Goal: Information Seeking & Learning: Check status

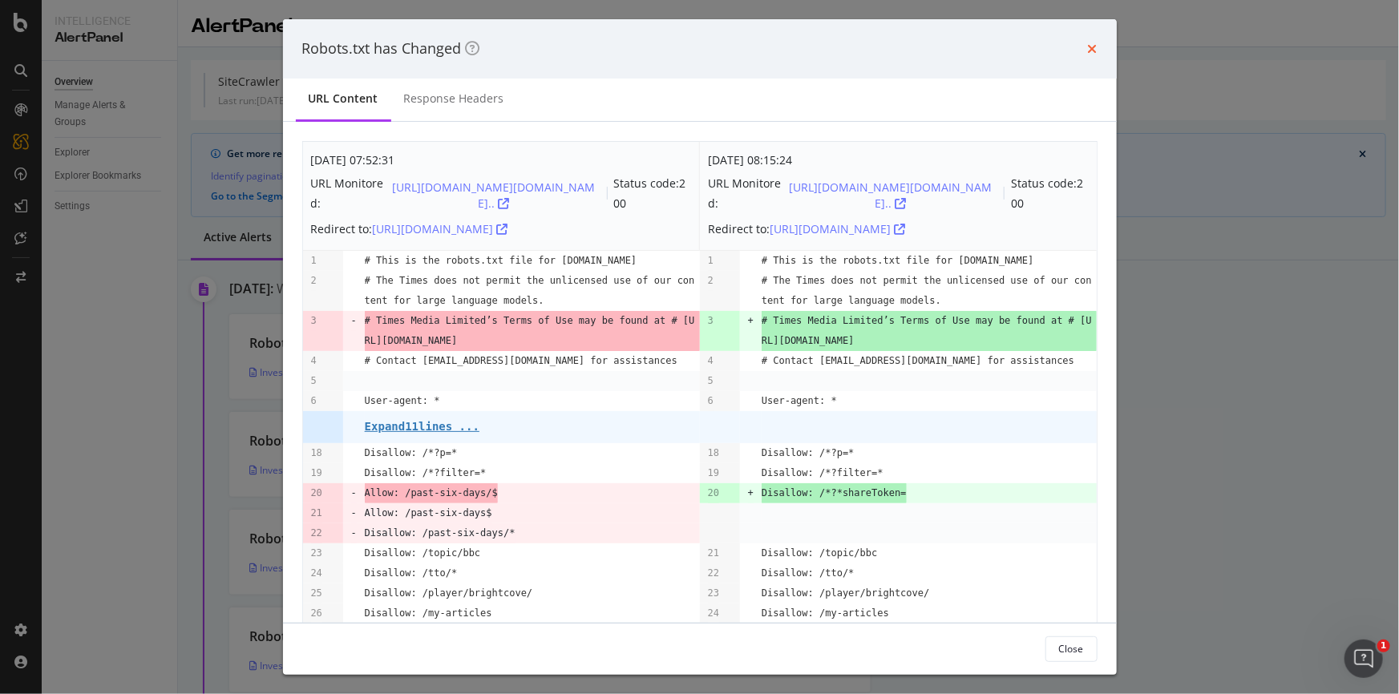
click at [1096, 44] on icon "times" at bounding box center [1093, 48] width 10 height 13
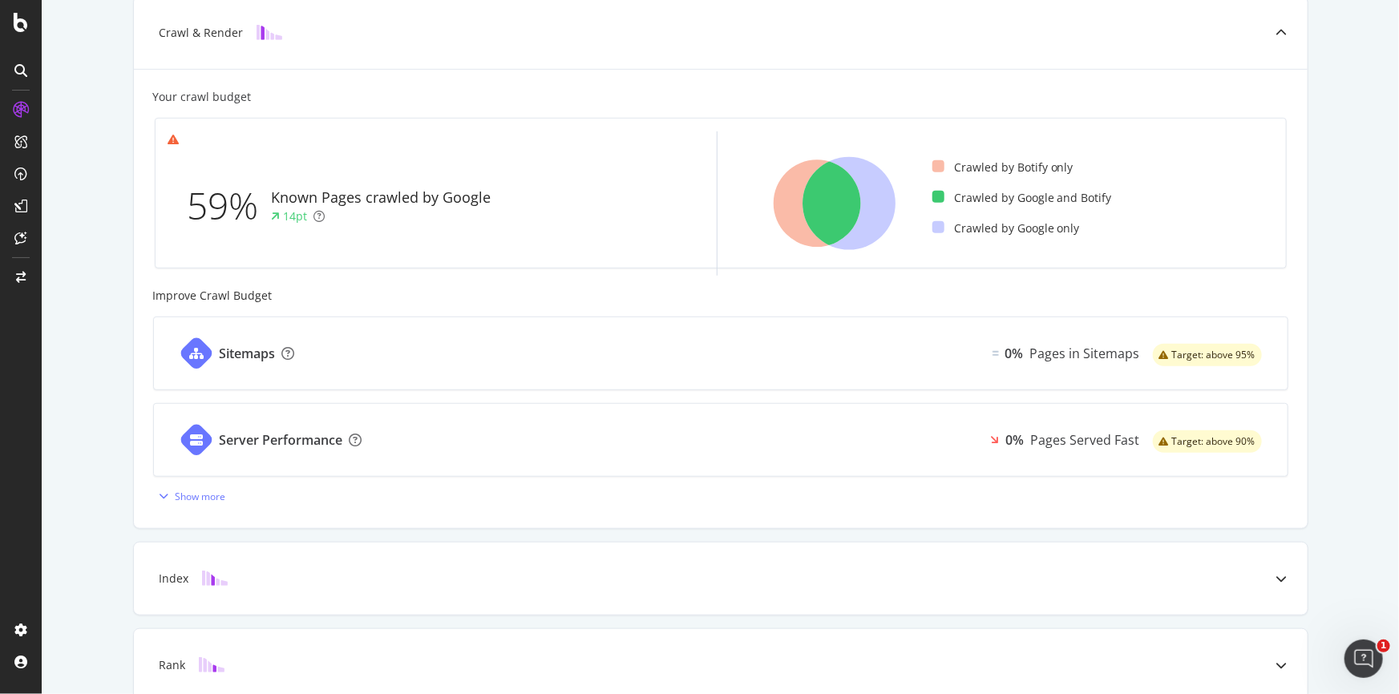
scroll to position [409, 0]
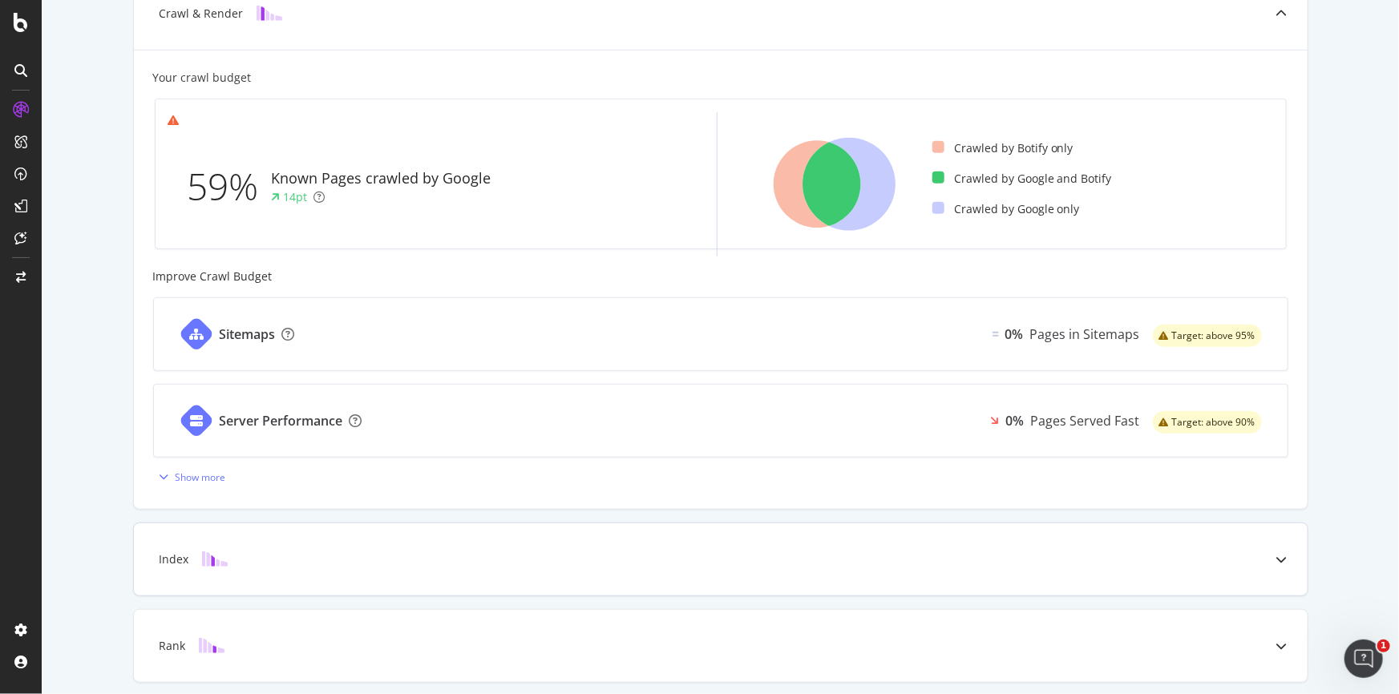
click at [273, 558] on div "Index" at bounding box center [695, 559] width 1110 height 16
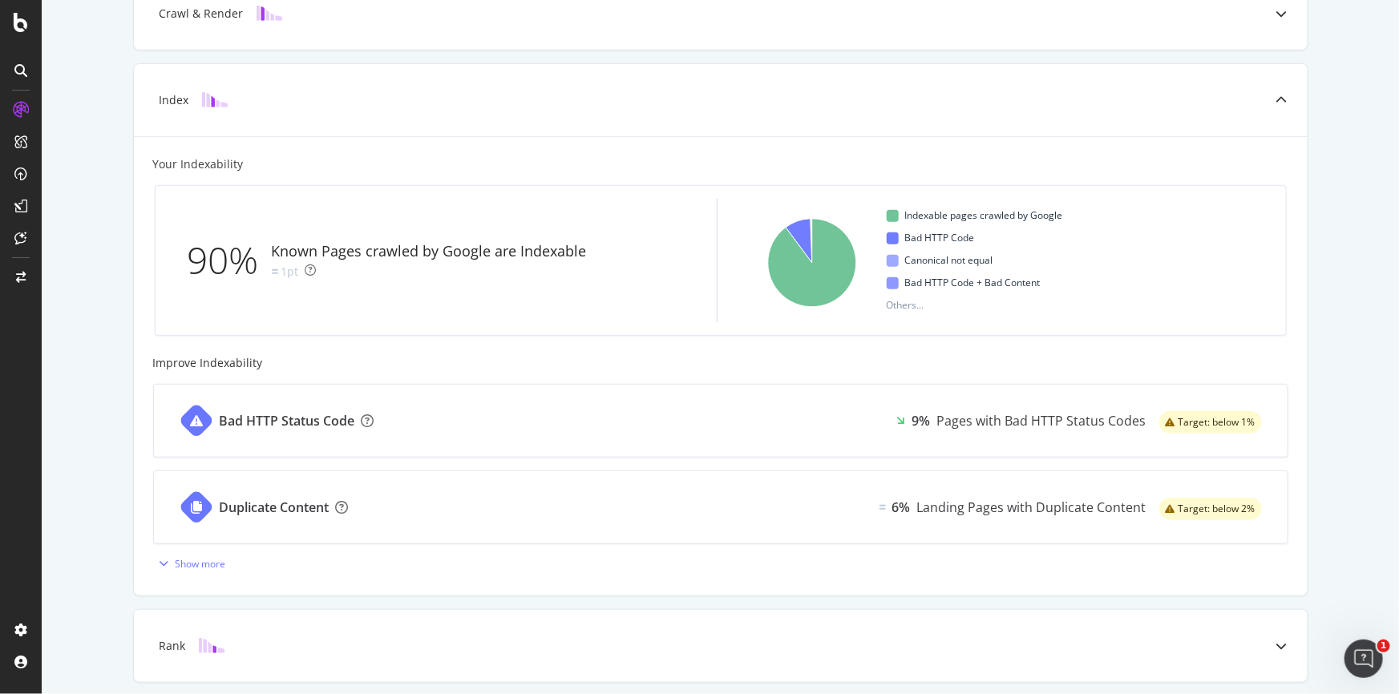
drag, startPoint x: 1392, startPoint y: 311, endPoint x: 1387, endPoint y: 439, distance: 128.4
click at [1387, 439] on div "Known Pages Pages crawled by Botify 2.6M Crawl & Render Known Pages crawled by …" at bounding box center [720, 255] width 1357 height 1168
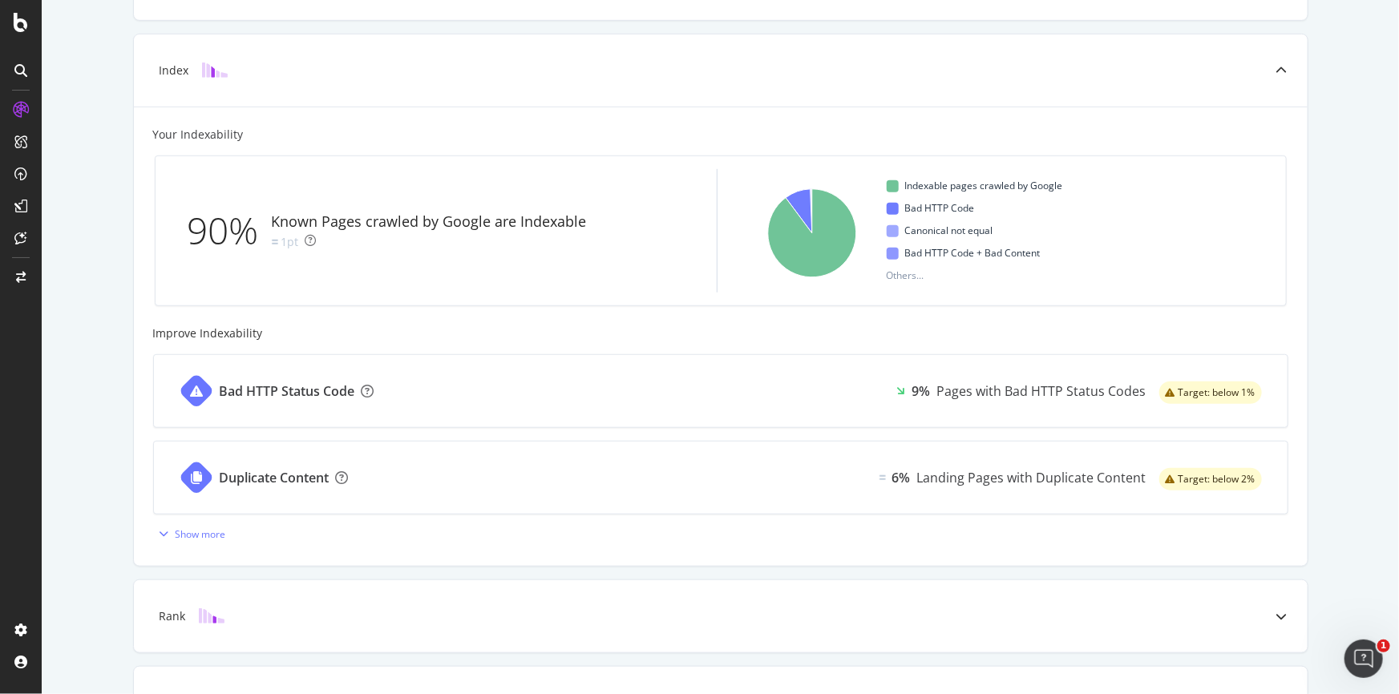
scroll to position [446, 0]
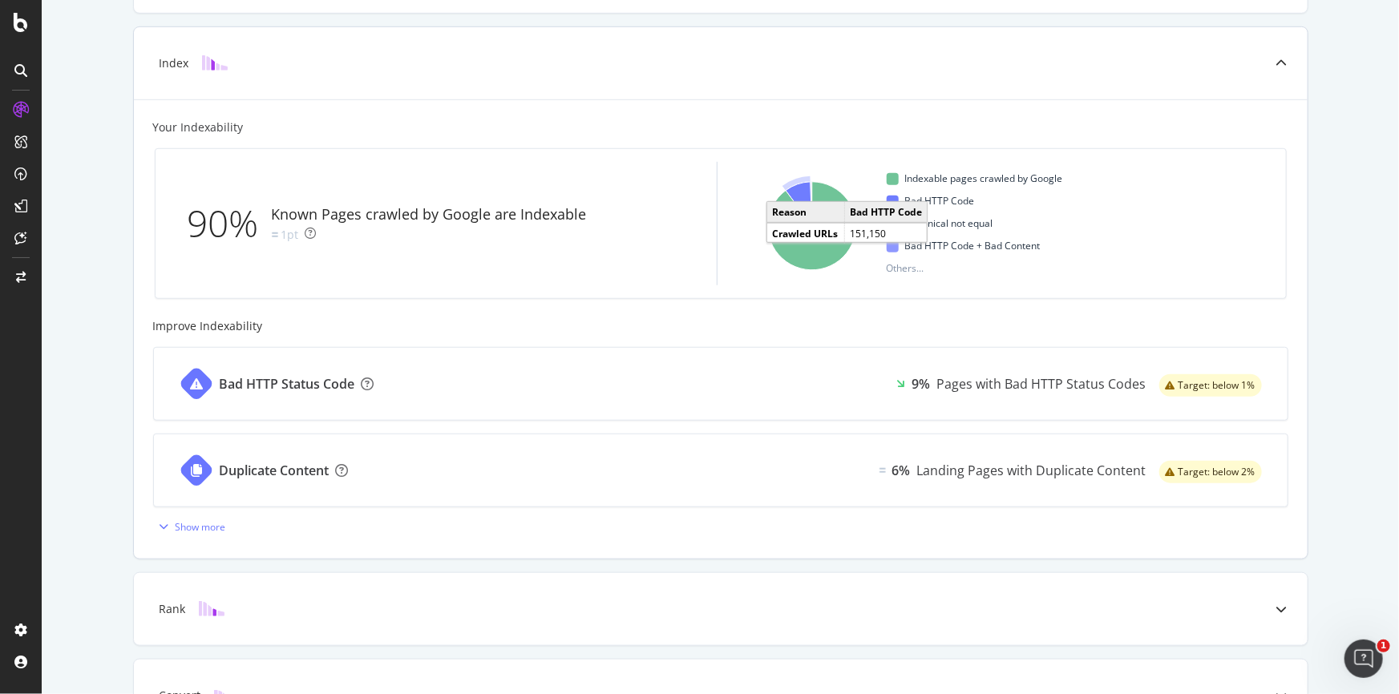
click at [793, 191] on icon "A chart." at bounding box center [798, 204] width 26 height 44
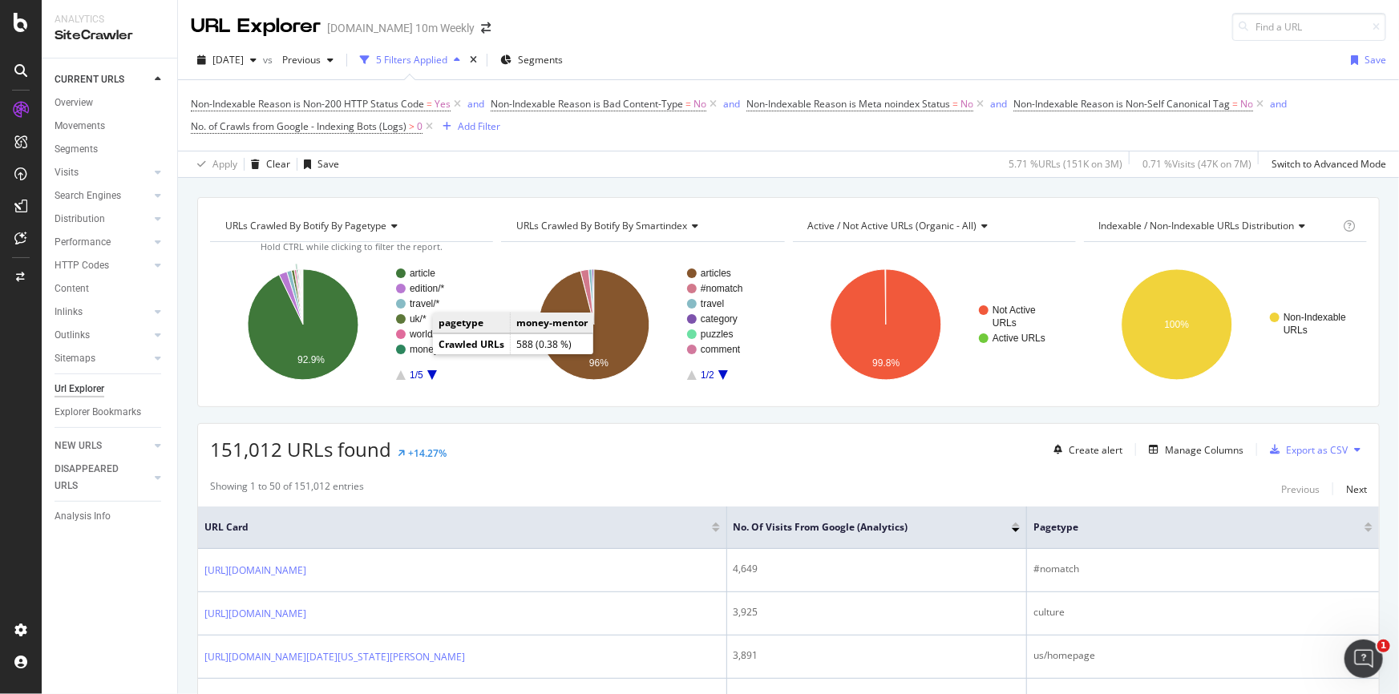
click at [417, 351] on text "money-mentor" at bounding box center [441, 349] width 62 height 11
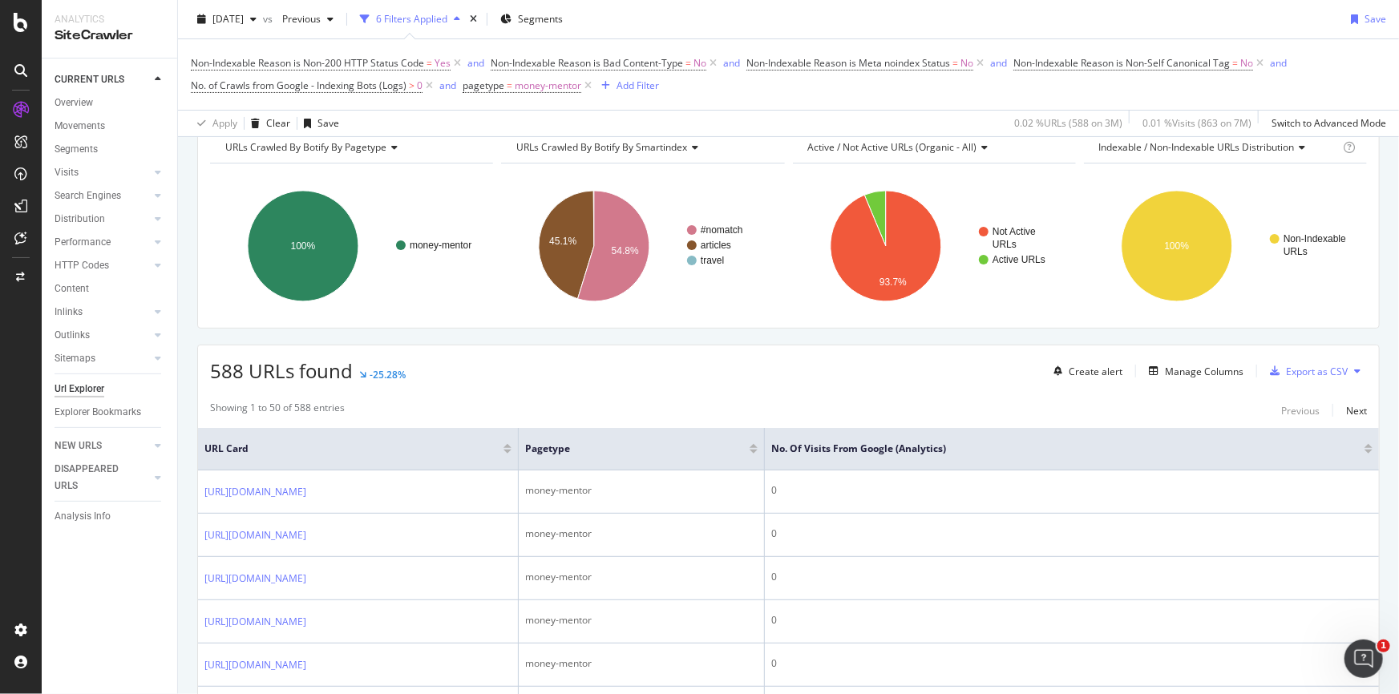
scroll to position [353, 0]
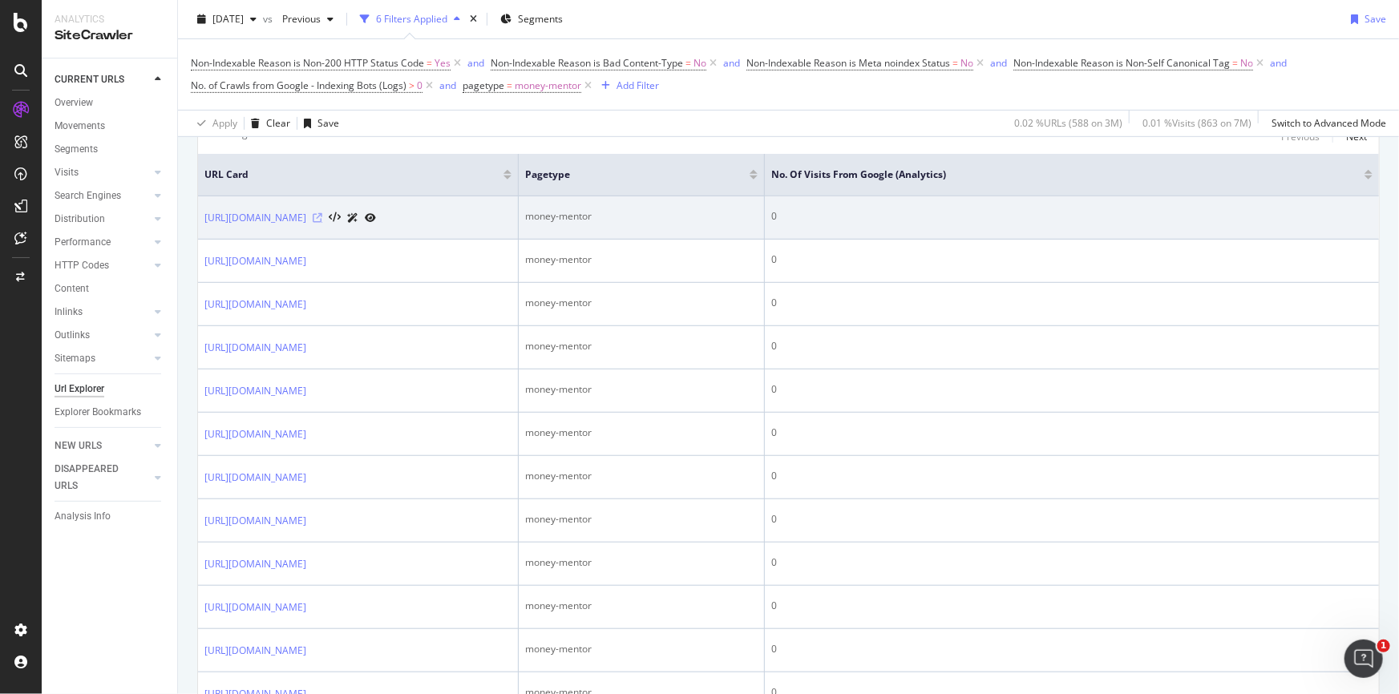
click at [322, 213] on icon at bounding box center [318, 218] width 10 height 10
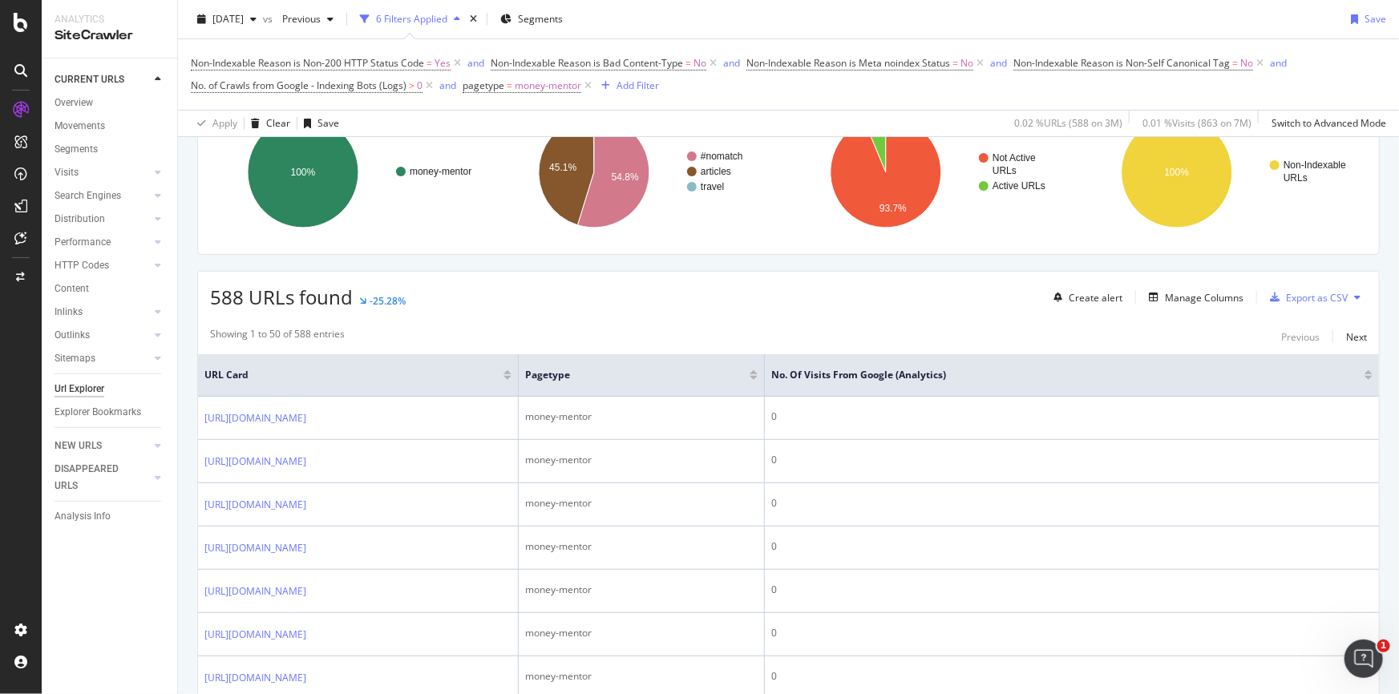
scroll to position [156, 0]
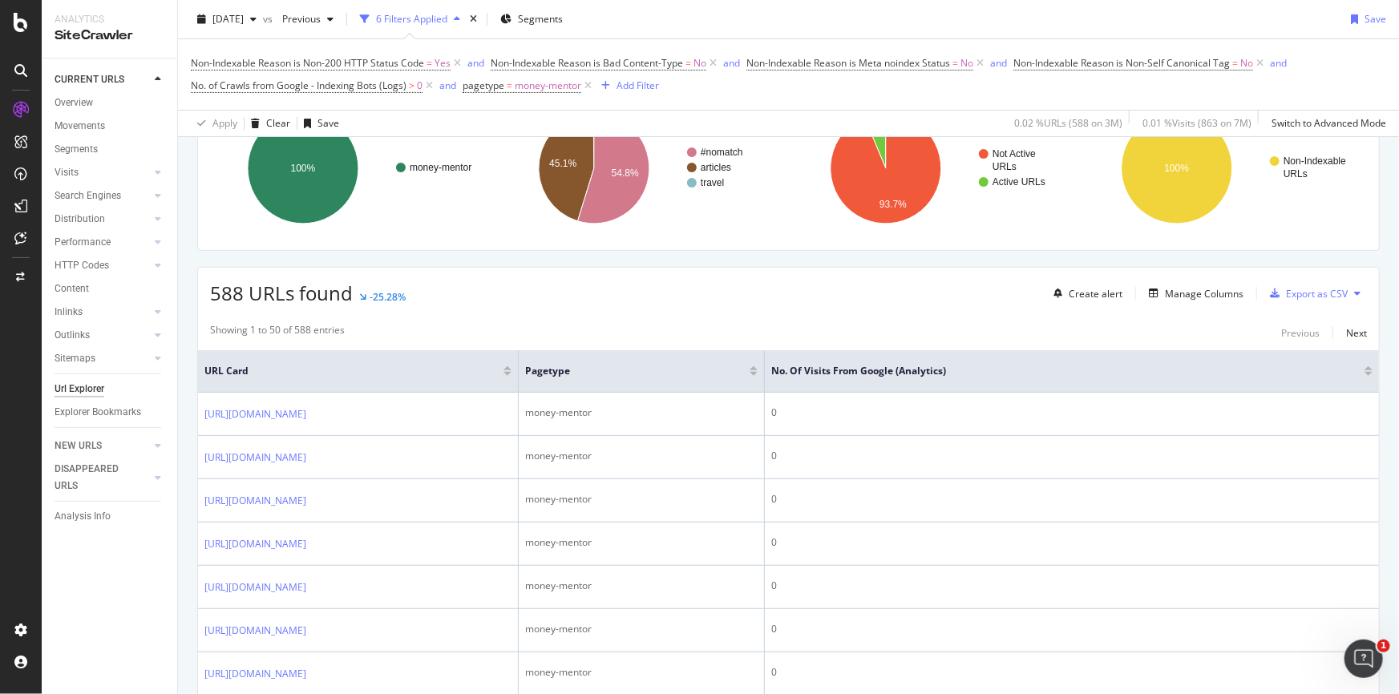
click at [1364, 373] on div at bounding box center [1368, 374] width 8 height 4
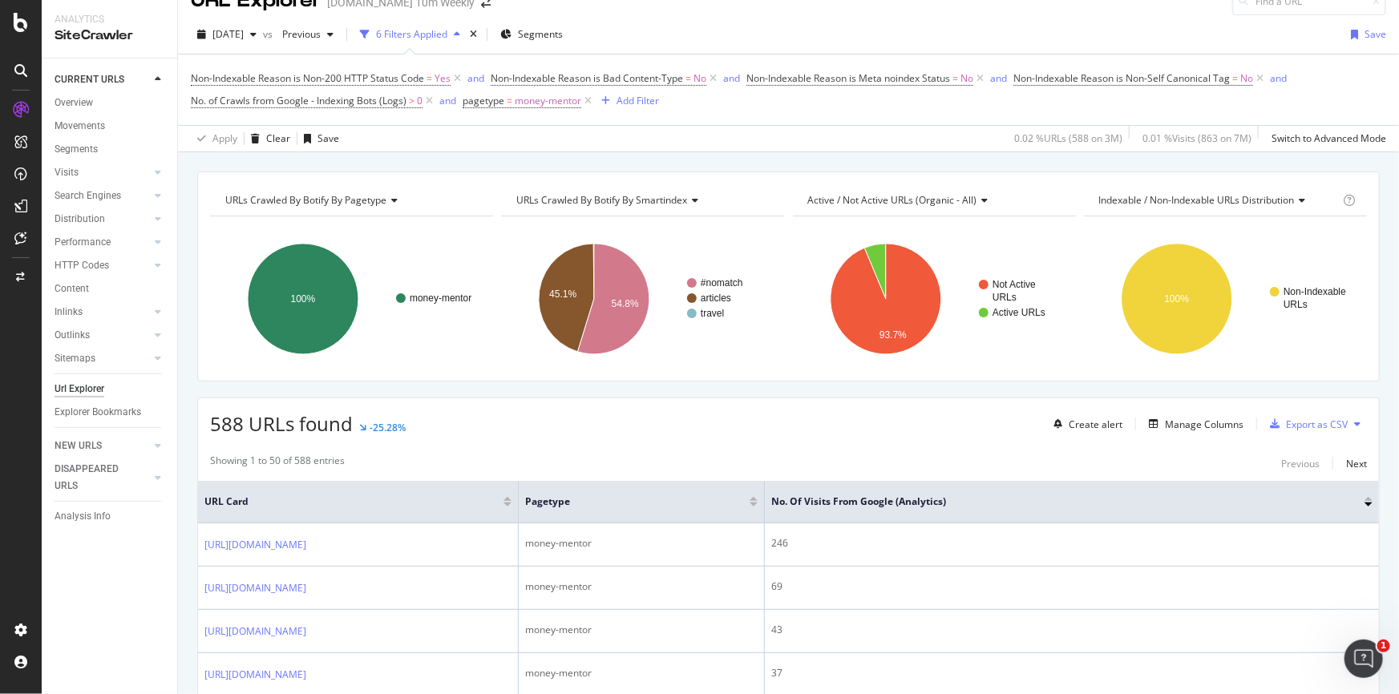
scroll to position [156, 0]
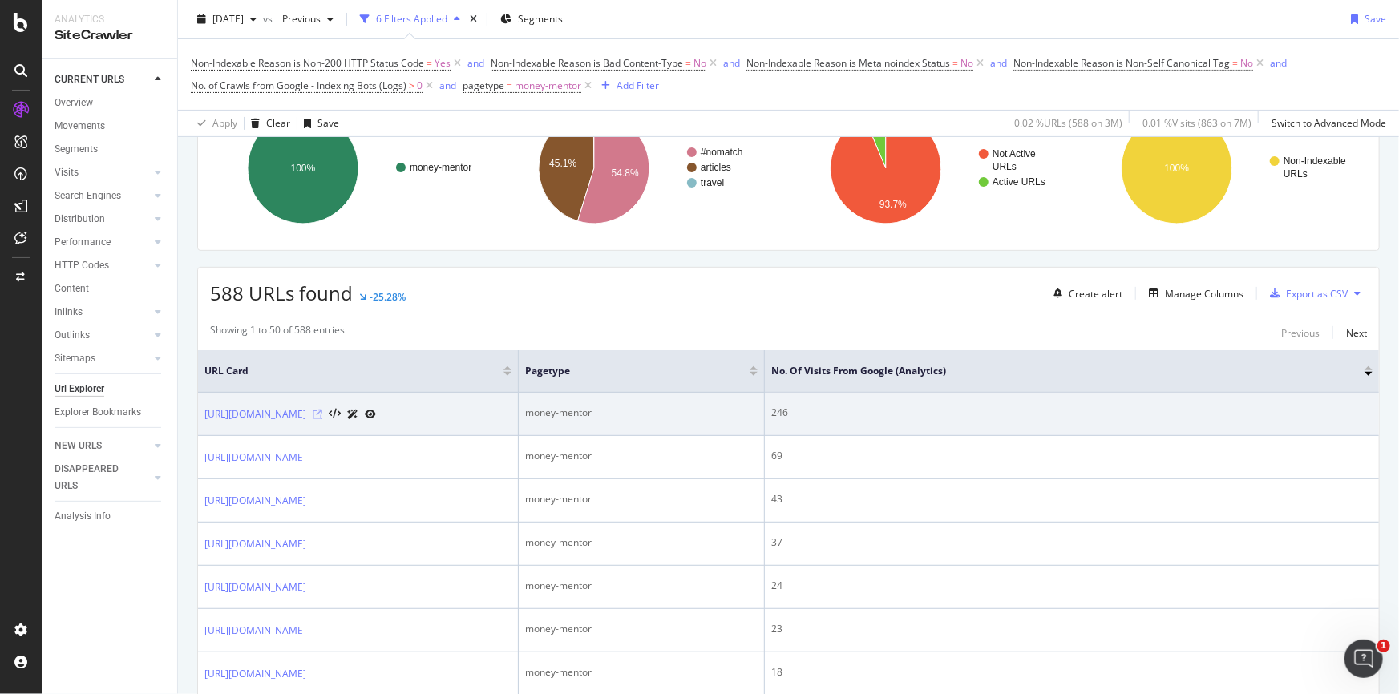
click at [322, 419] on icon at bounding box center [318, 415] width 10 height 10
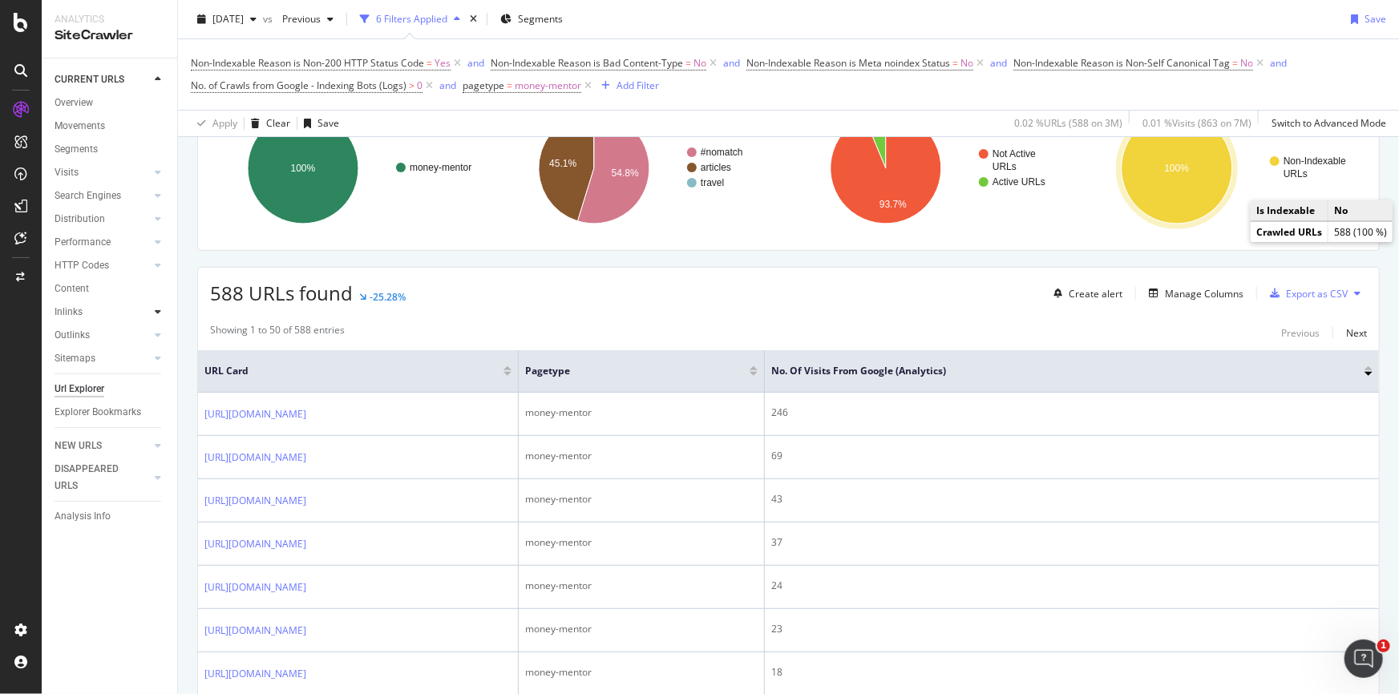
click at [150, 314] on div at bounding box center [158, 312] width 16 height 16
click at [102, 337] on div "Top Charts" at bounding box center [85, 335] width 47 height 17
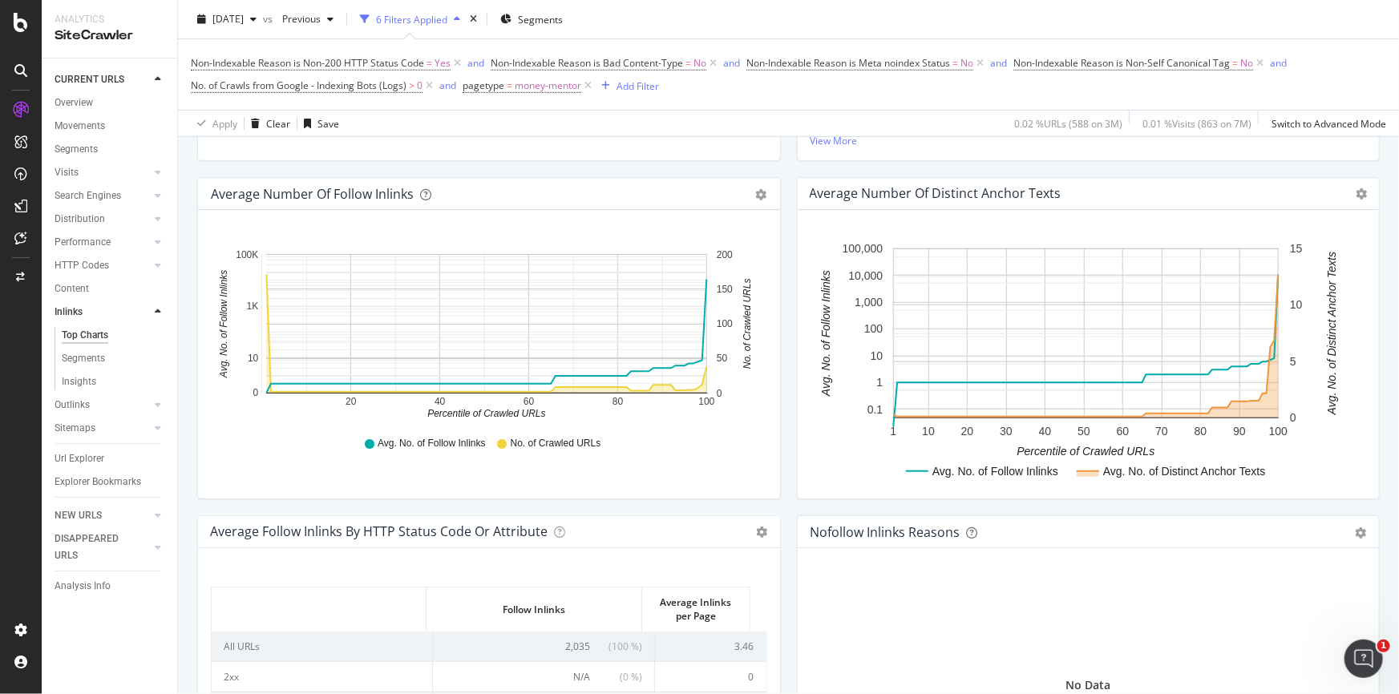
scroll to position [691, 0]
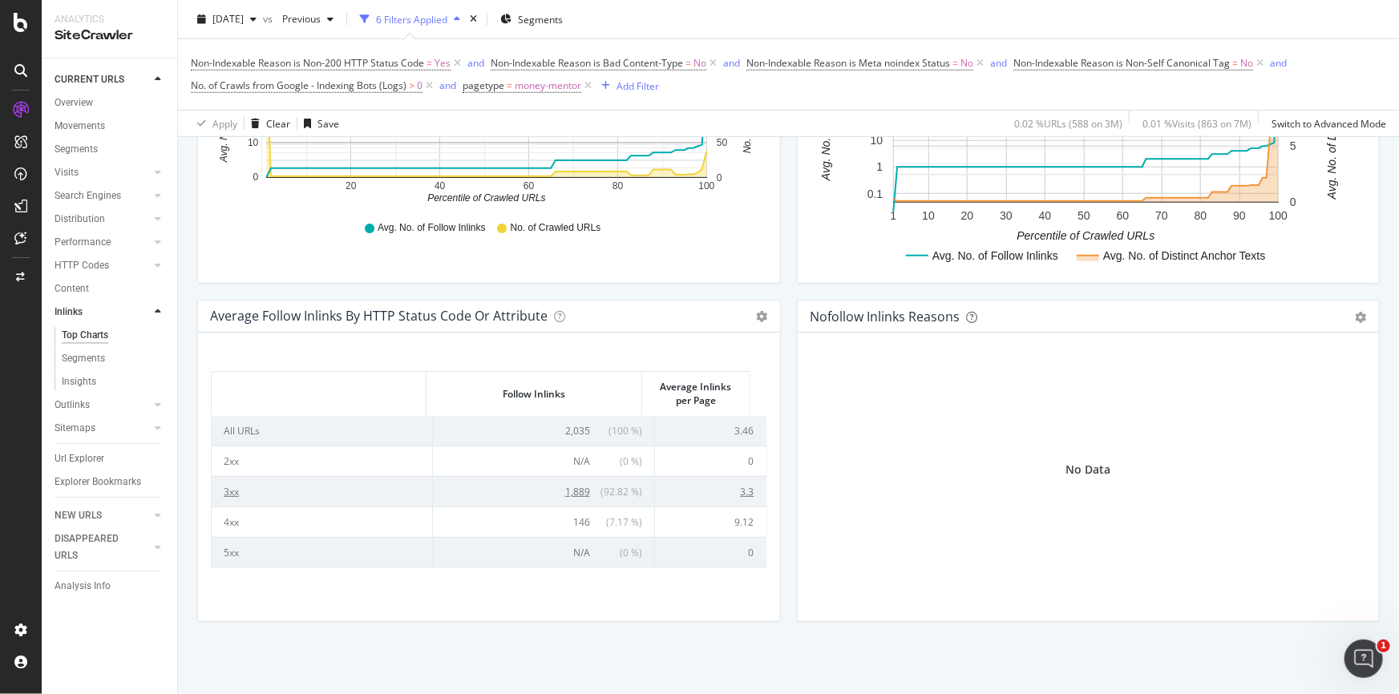
click at [565, 496] on span "1,889" at bounding box center [577, 492] width 25 height 14
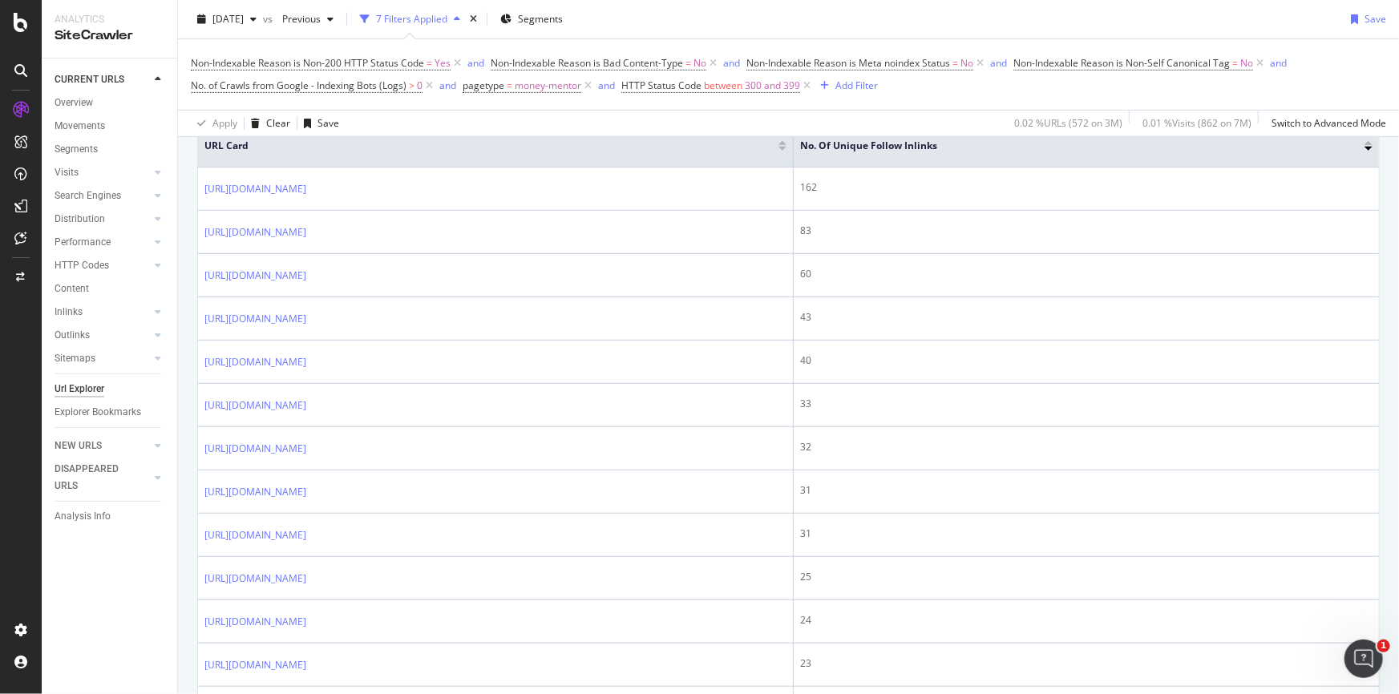
scroll to position [366, 0]
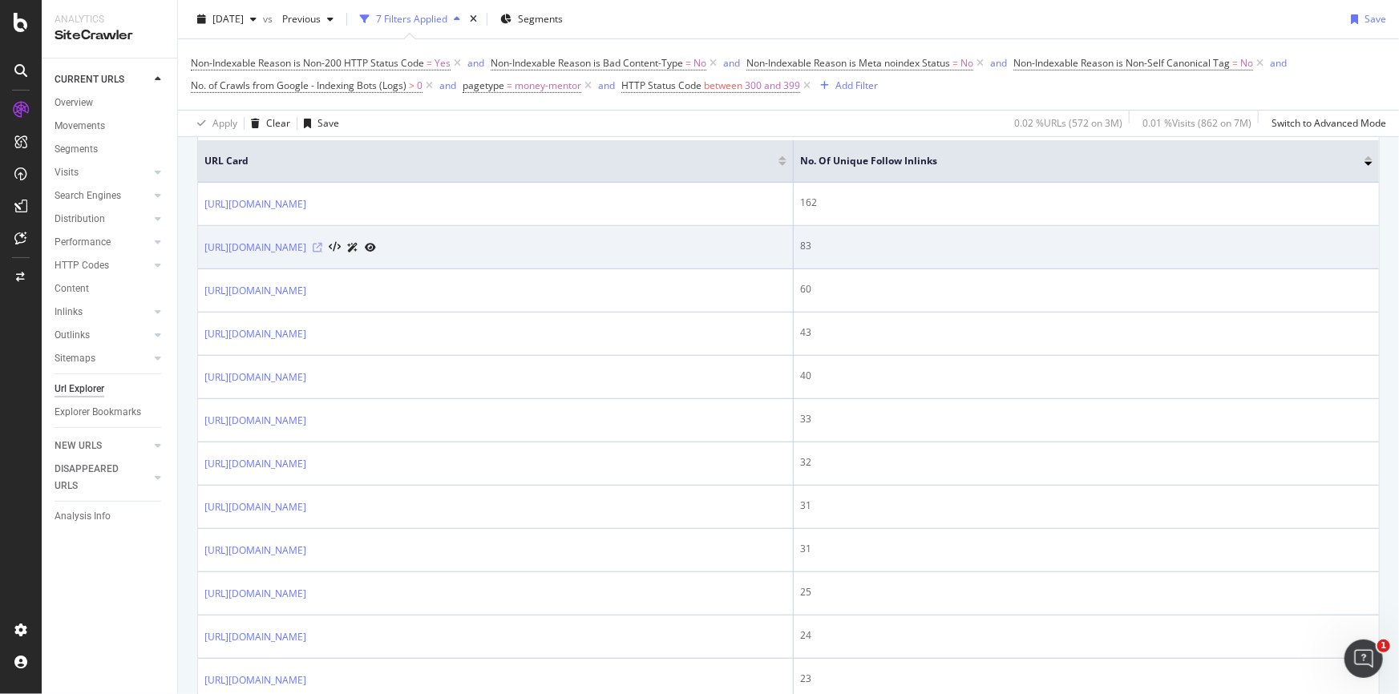
click at [322, 248] on icon at bounding box center [318, 248] width 10 height 10
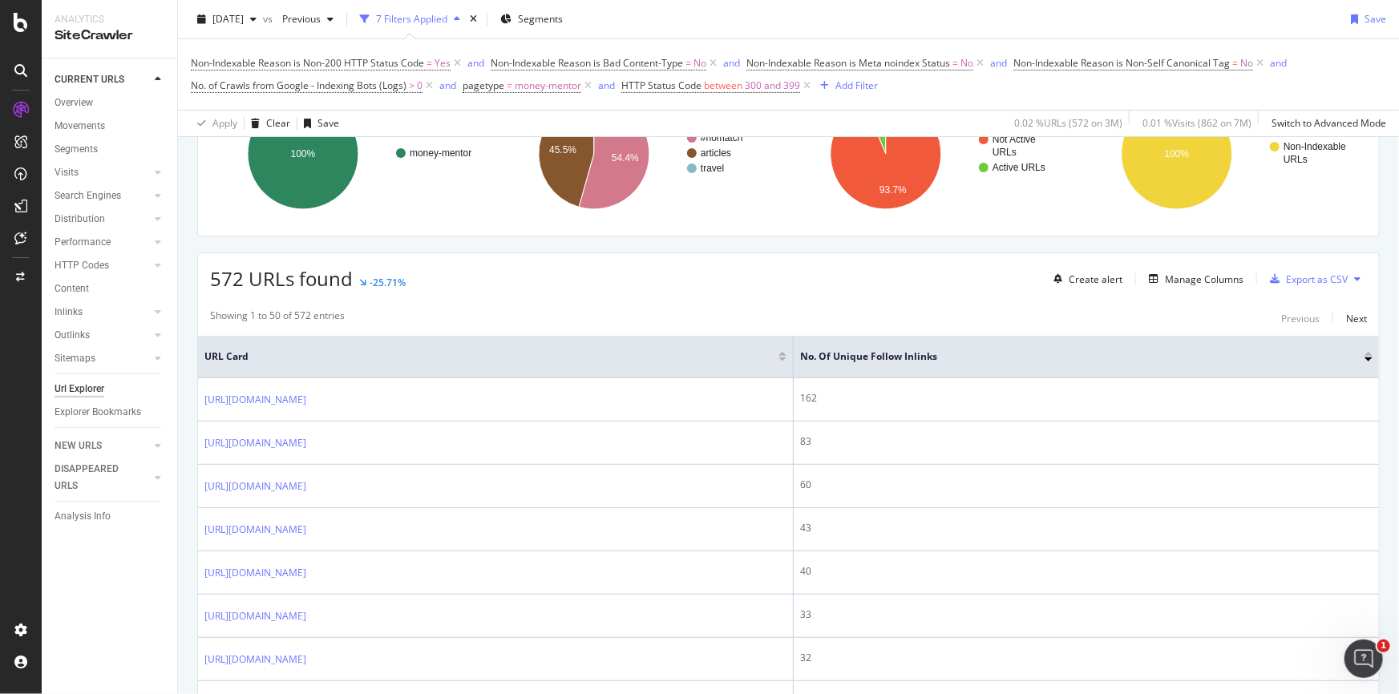
scroll to position [0, 0]
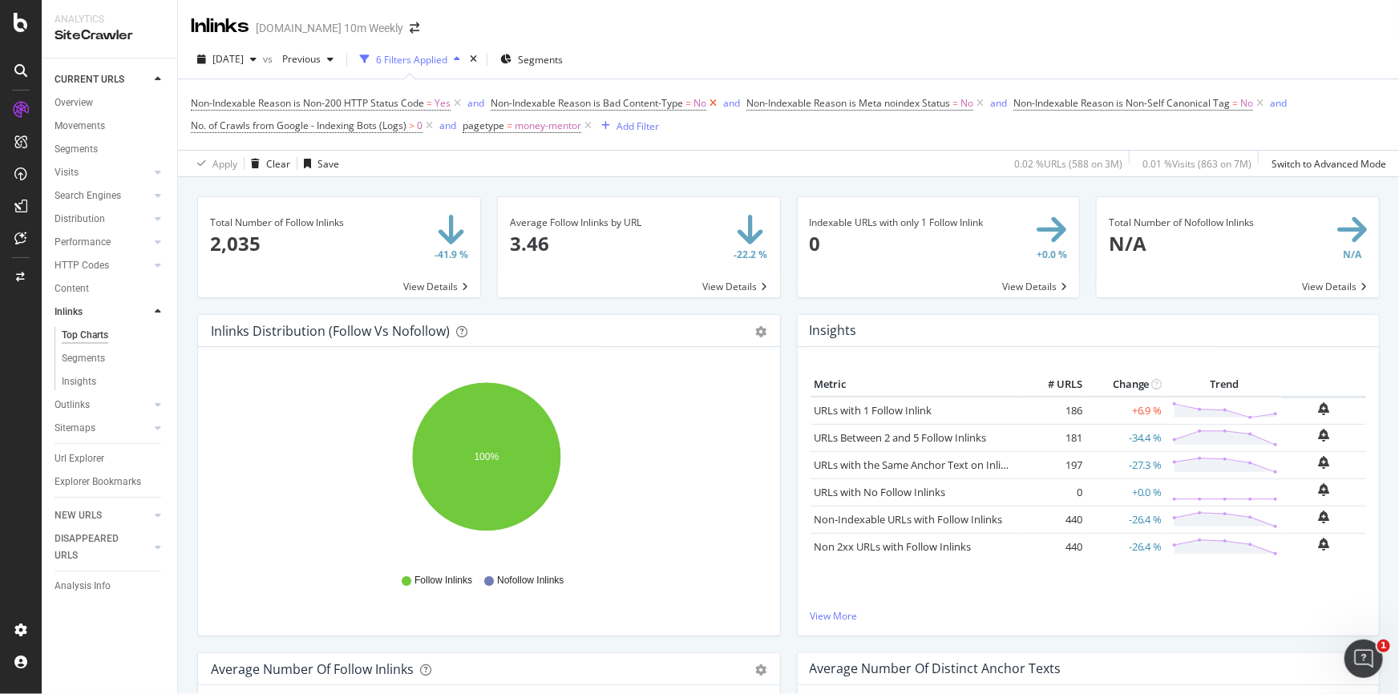
click at [719, 104] on icon at bounding box center [713, 103] width 14 height 16
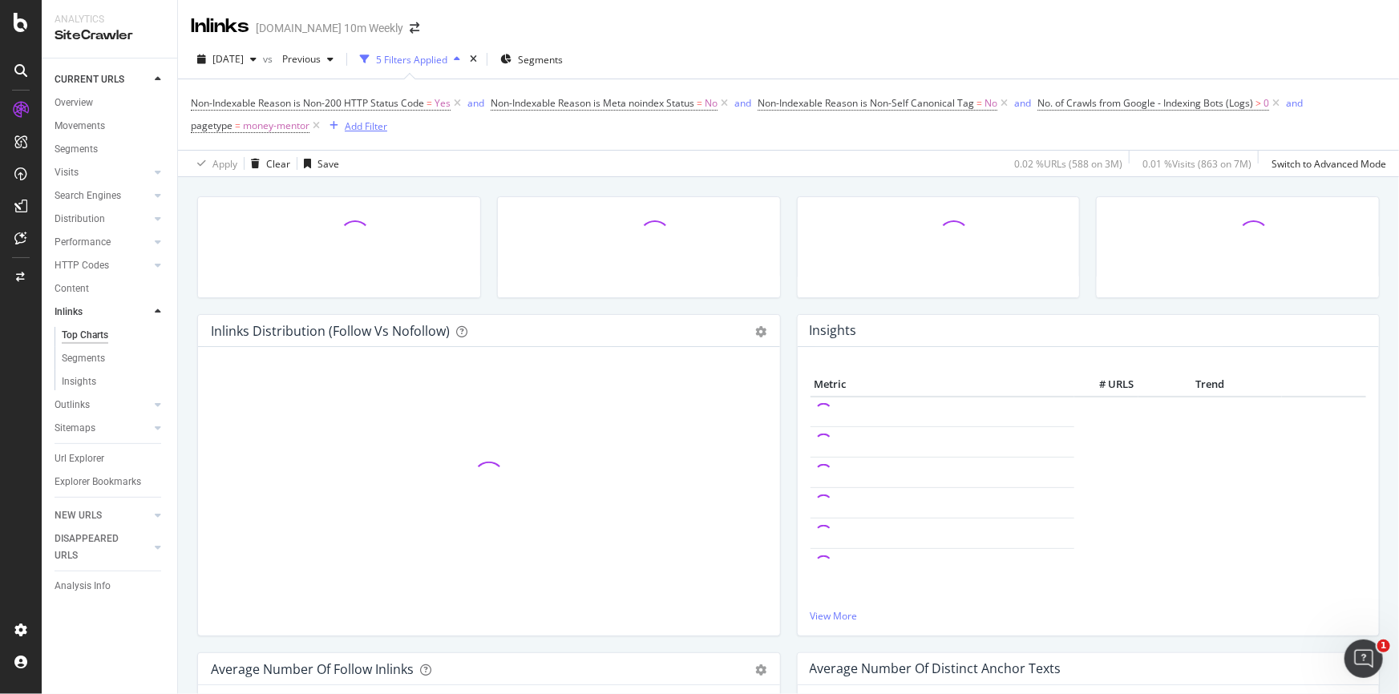
click at [368, 123] on div "Add Filter" at bounding box center [366, 126] width 42 height 14
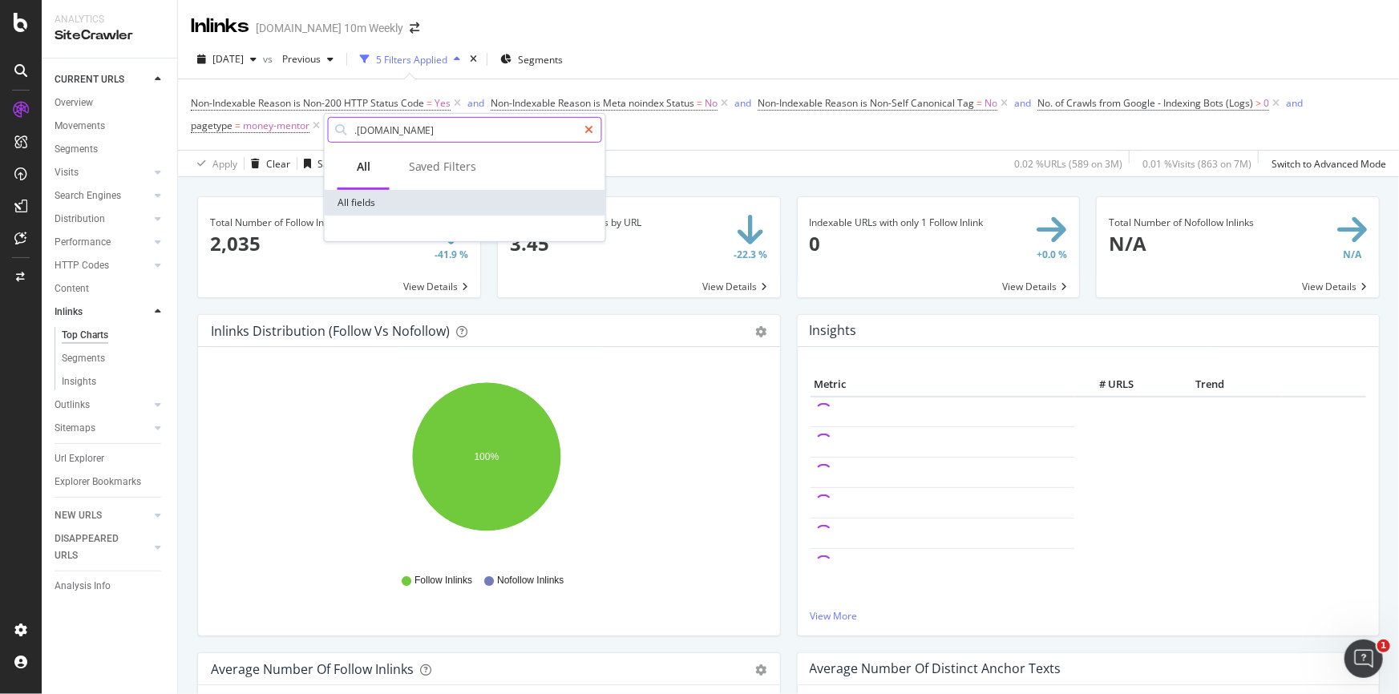
type input ".[DOMAIN_NAME]"
click at [586, 130] on icon at bounding box center [589, 129] width 9 height 11
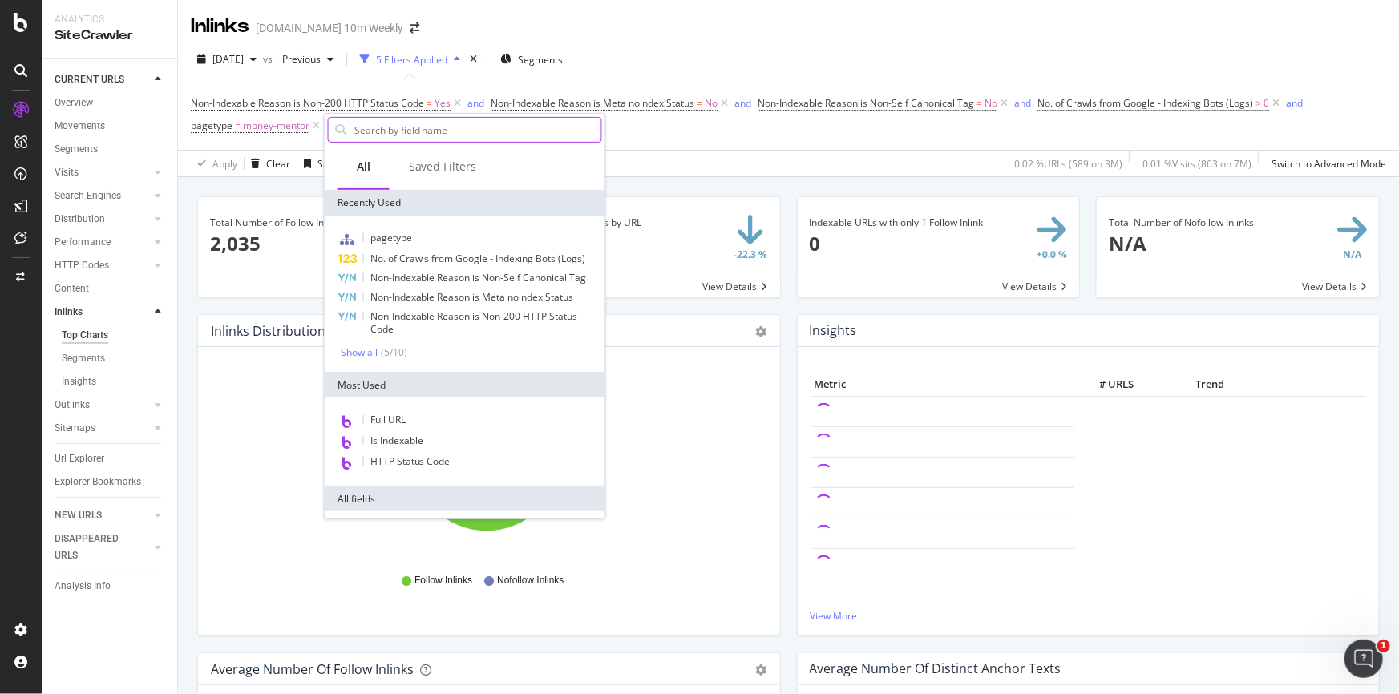
click at [651, 143] on div "Non-Indexable Reason is Non-200 HTTP Status Code = Yes and Non-Indexable Reason…" at bounding box center [788, 114] width 1195 height 71
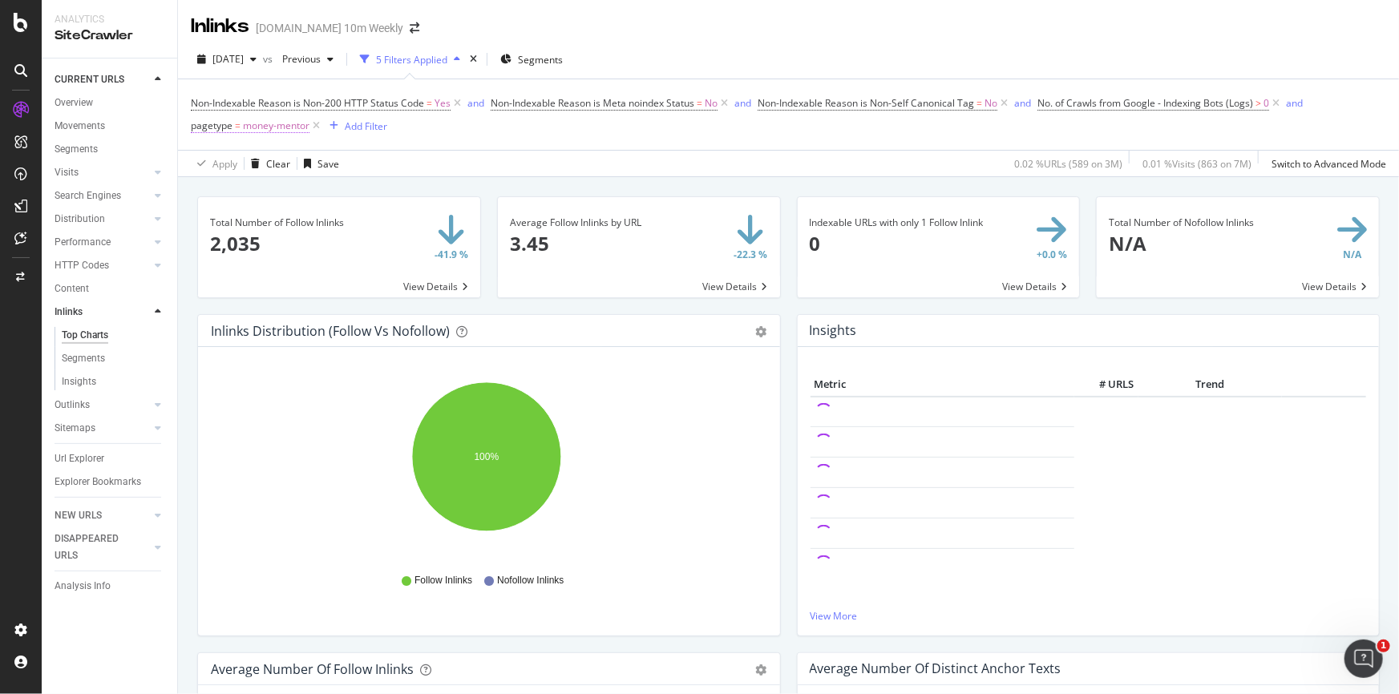
click at [283, 125] on span "money-mentor" at bounding box center [276, 126] width 67 height 22
click at [279, 216] on icon at bounding box center [278, 220] width 11 height 10
click at [438, 129] on div "Non-Indexable Reason is Non-200 HTTP Status Code = Yes and Non-Indexable Reason…" at bounding box center [788, 114] width 1195 height 45
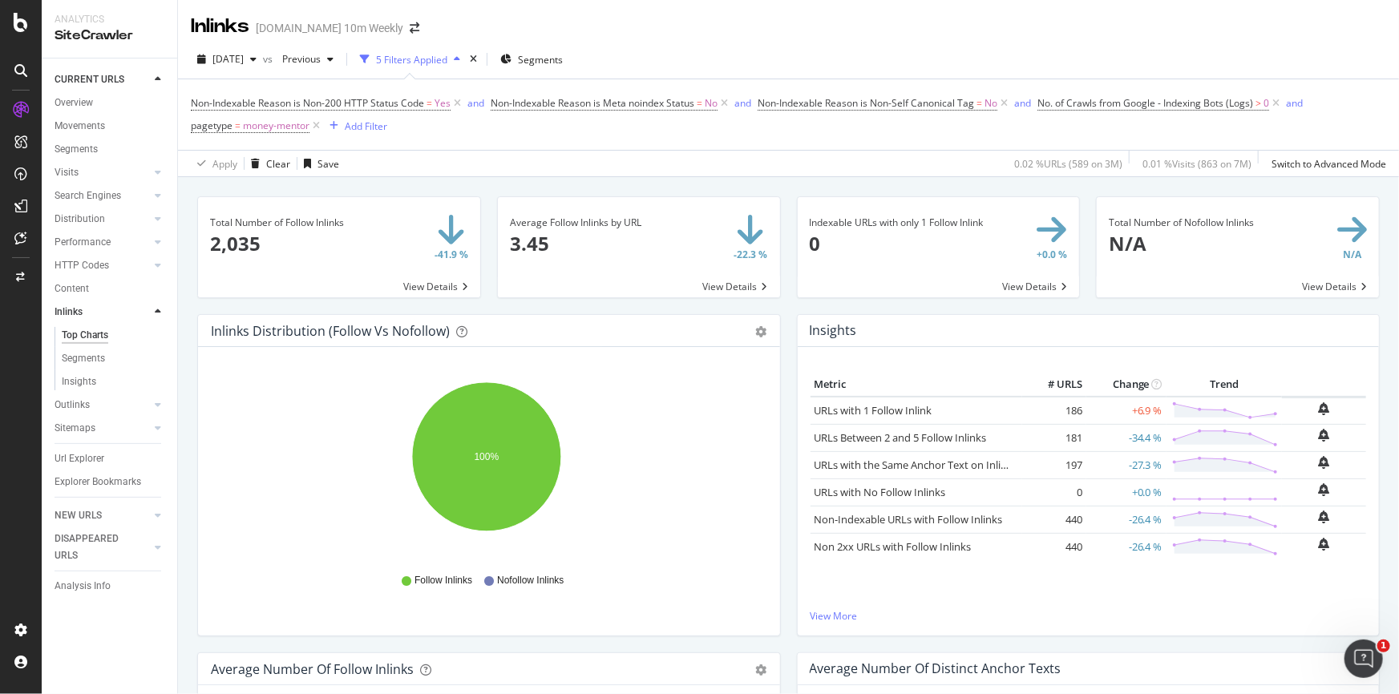
click at [447, 56] on div "5 Filters Applied" at bounding box center [411, 60] width 71 height 14
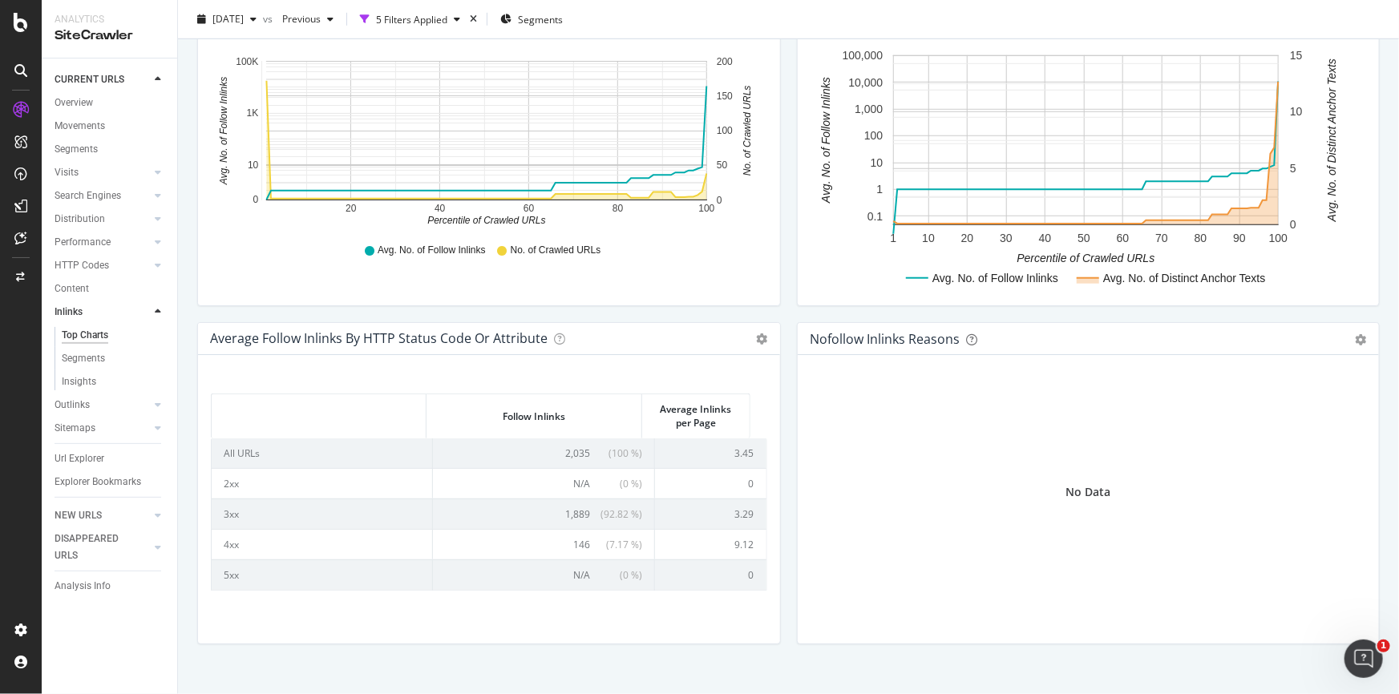
scroll to position [572, 0]
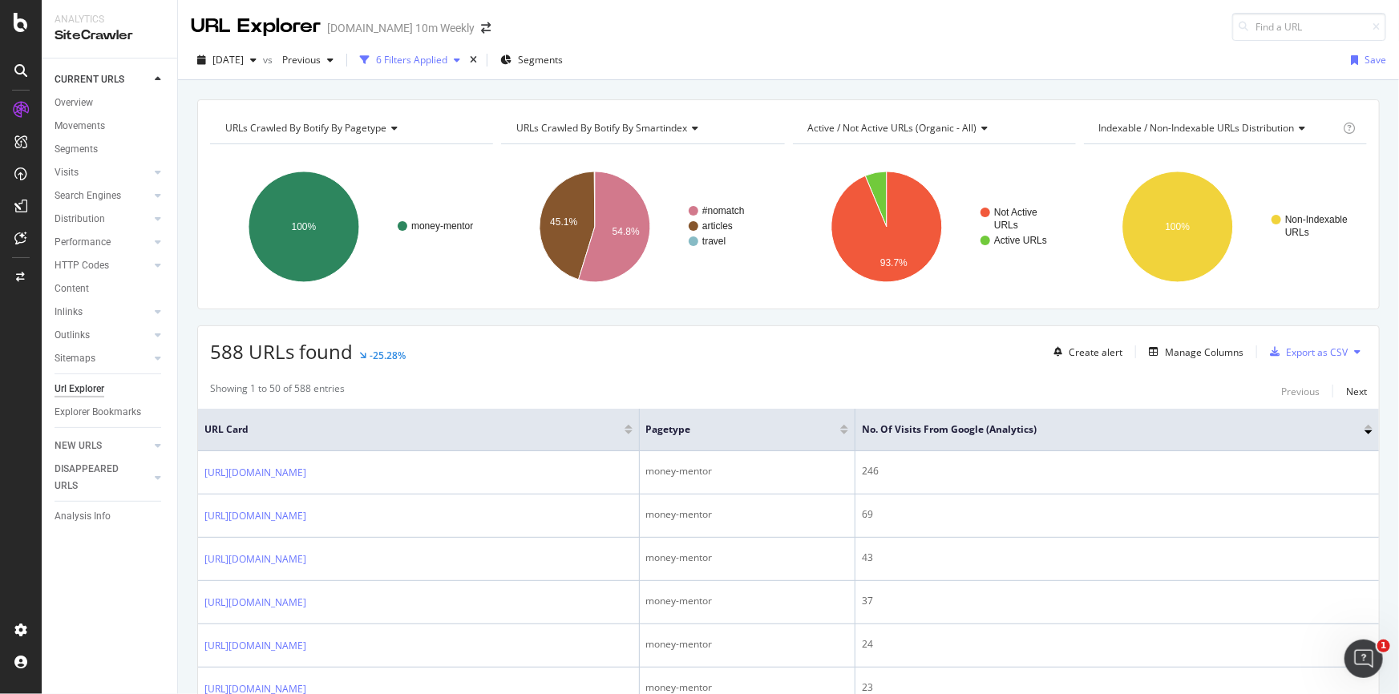
click at [447, 59] on div "6 Filters Applied" at bounding box center [411, 60] width 71 height 14
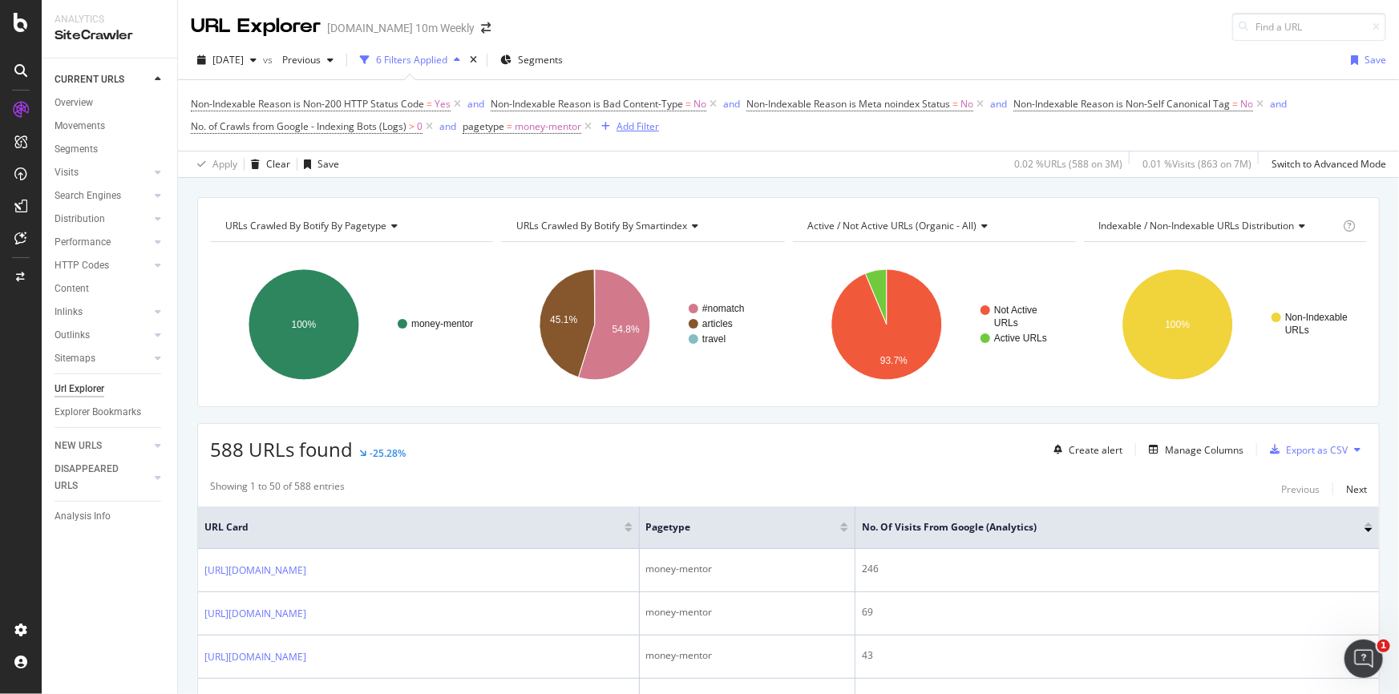
click at [644, 130] on div "Add Filter" at bounding box center [637, 126] width 42 height 14
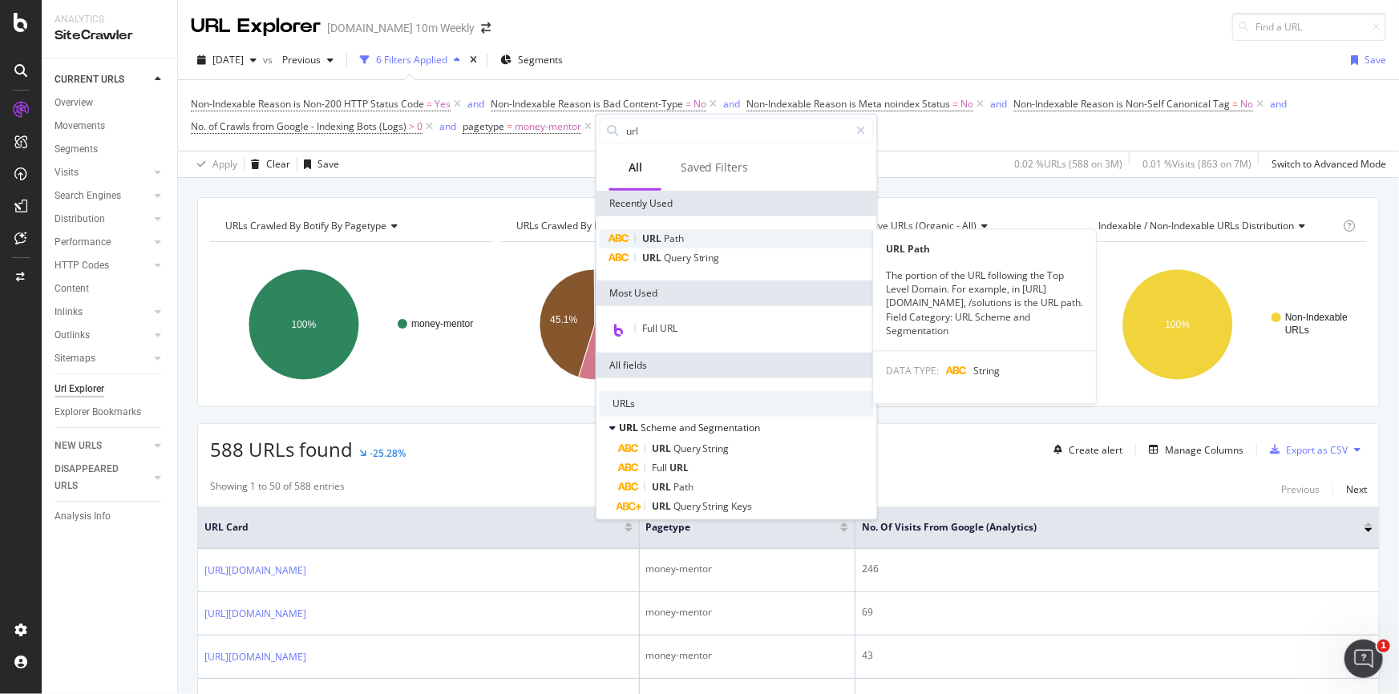
type input "url"
click at [664, 232] on span "Path" at bounding box center [674, 239] width 20 height 14
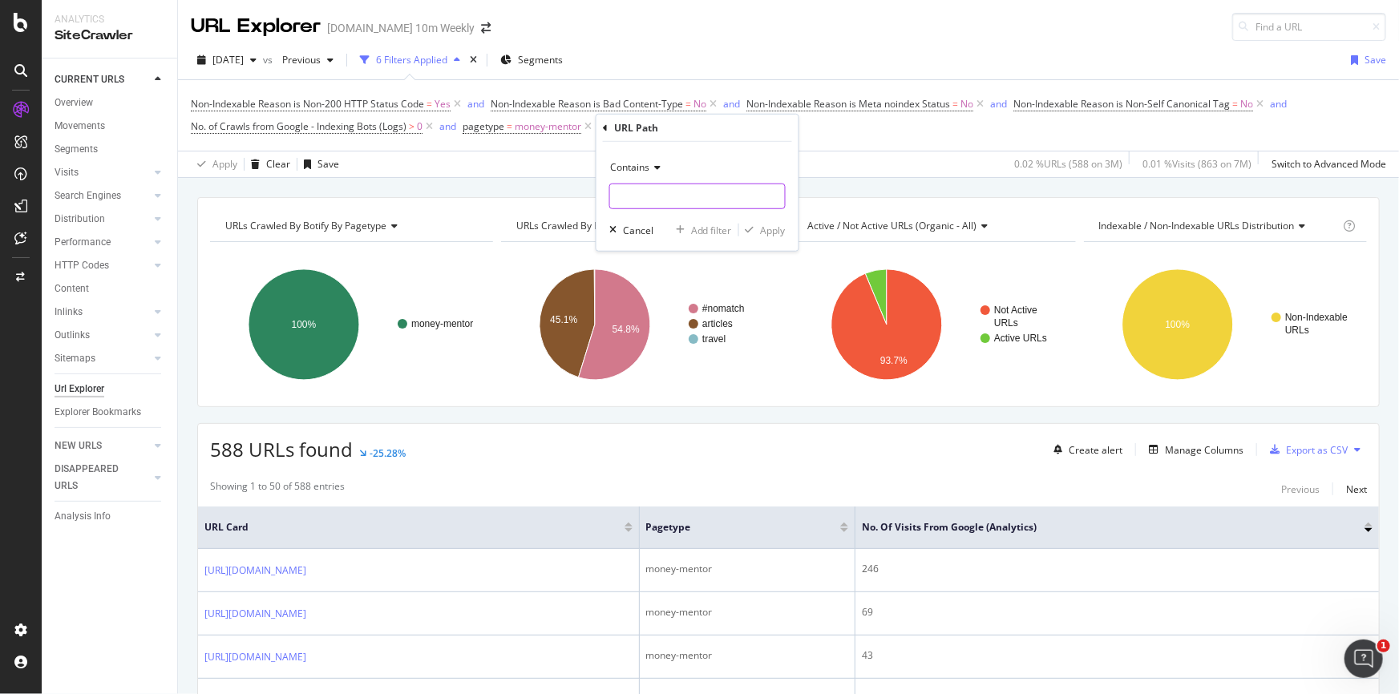
click at [664, 192] on input "text" at bounding box center [697, 197] width 175 height 26
type input ".[DOMAIN_NAME]"
click at [763, 228] on div "Apply" at bounding box center [773, 230] width 25 height 14
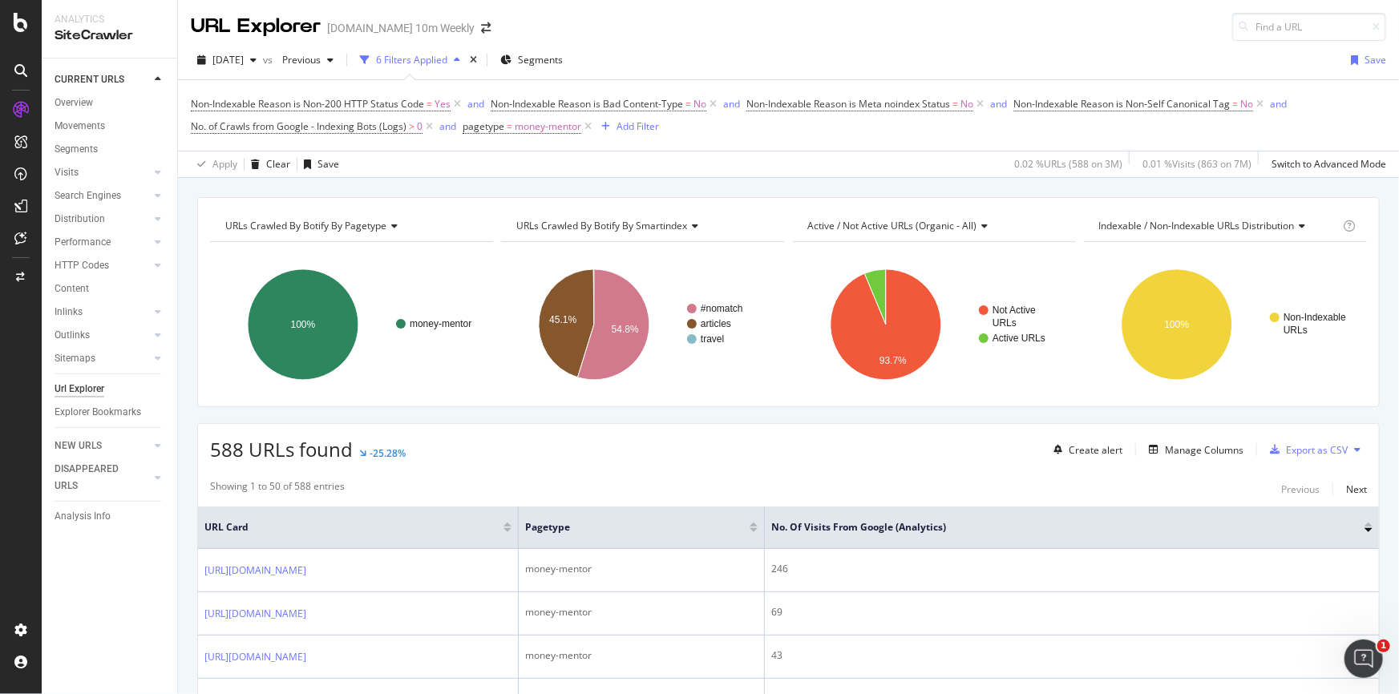
click at [107, 92] on div "Overview Movements Segments Visits Analysis Orphan URLs Search Engines Top Char…" at bounding box center [116, 262] width 123 height 343
click at [95, 95] on link "Overview" at bounding box center [110, 103] width 111 height 17
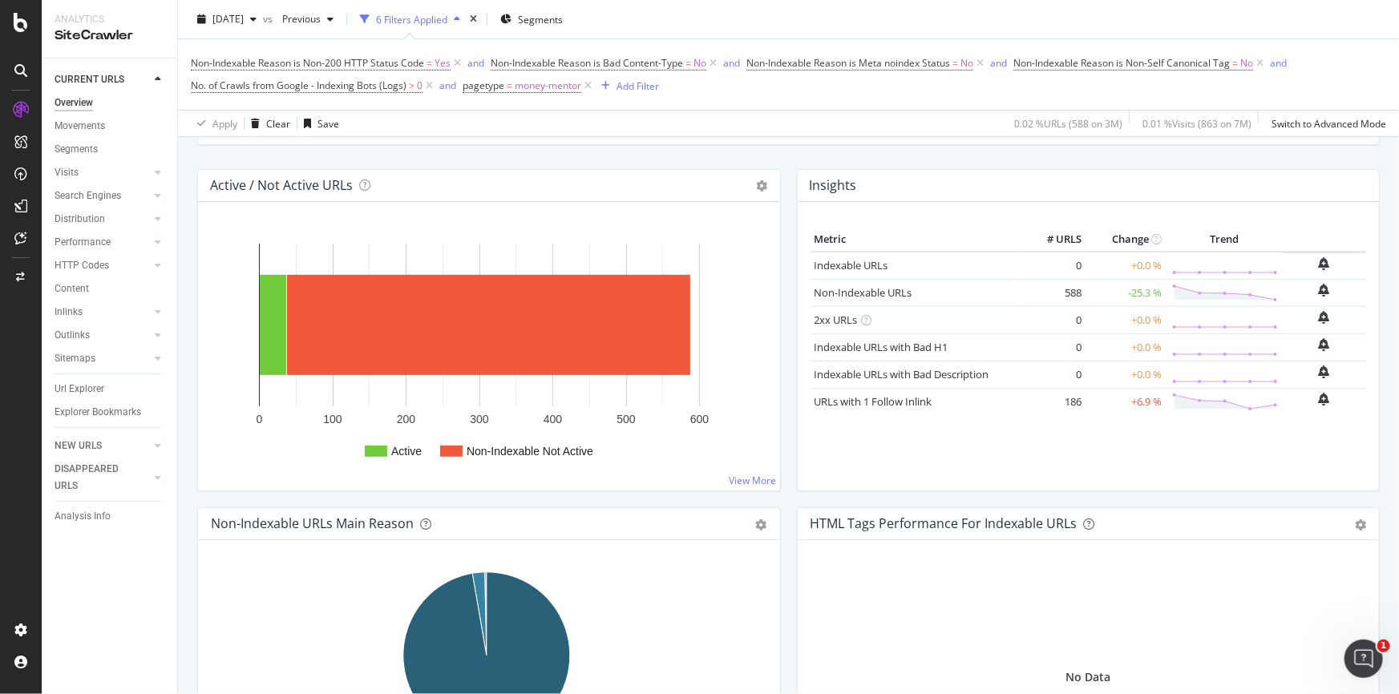
scroll to position [87, 0]
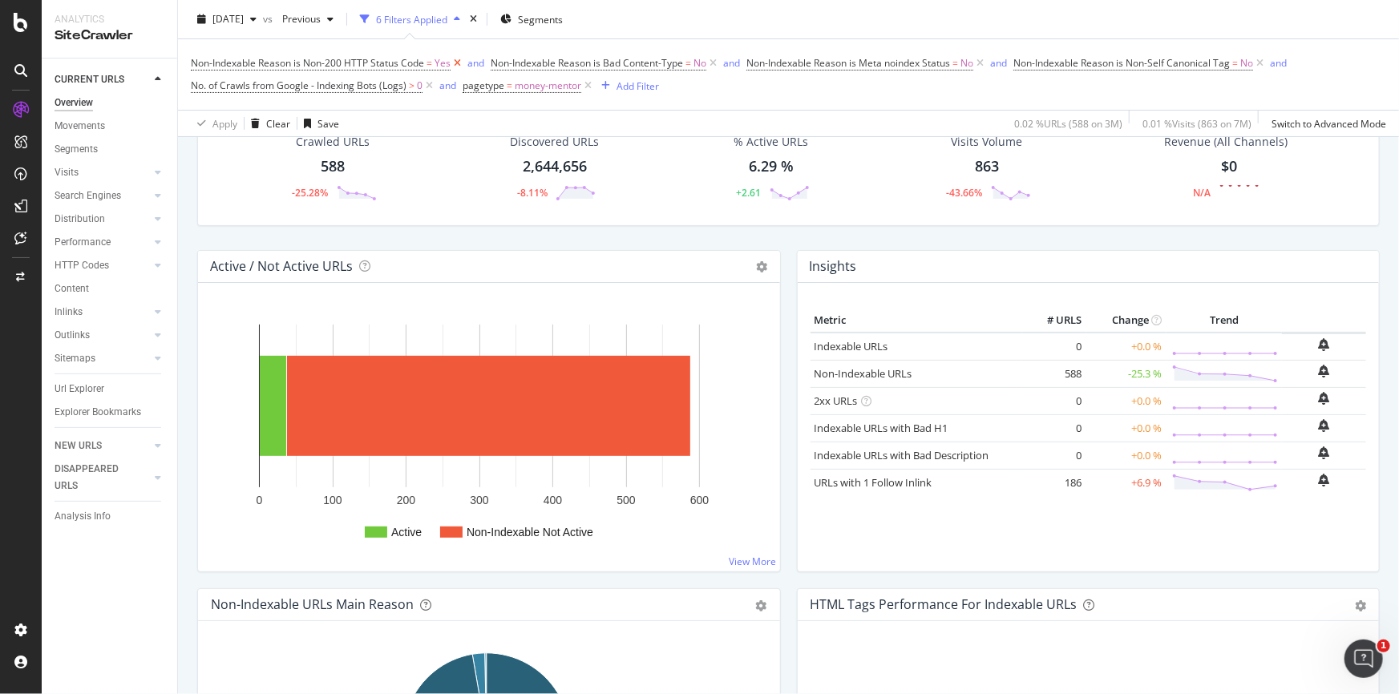
click at [456, 56] on icon at bounding box center [457, 63] width 14 height 16
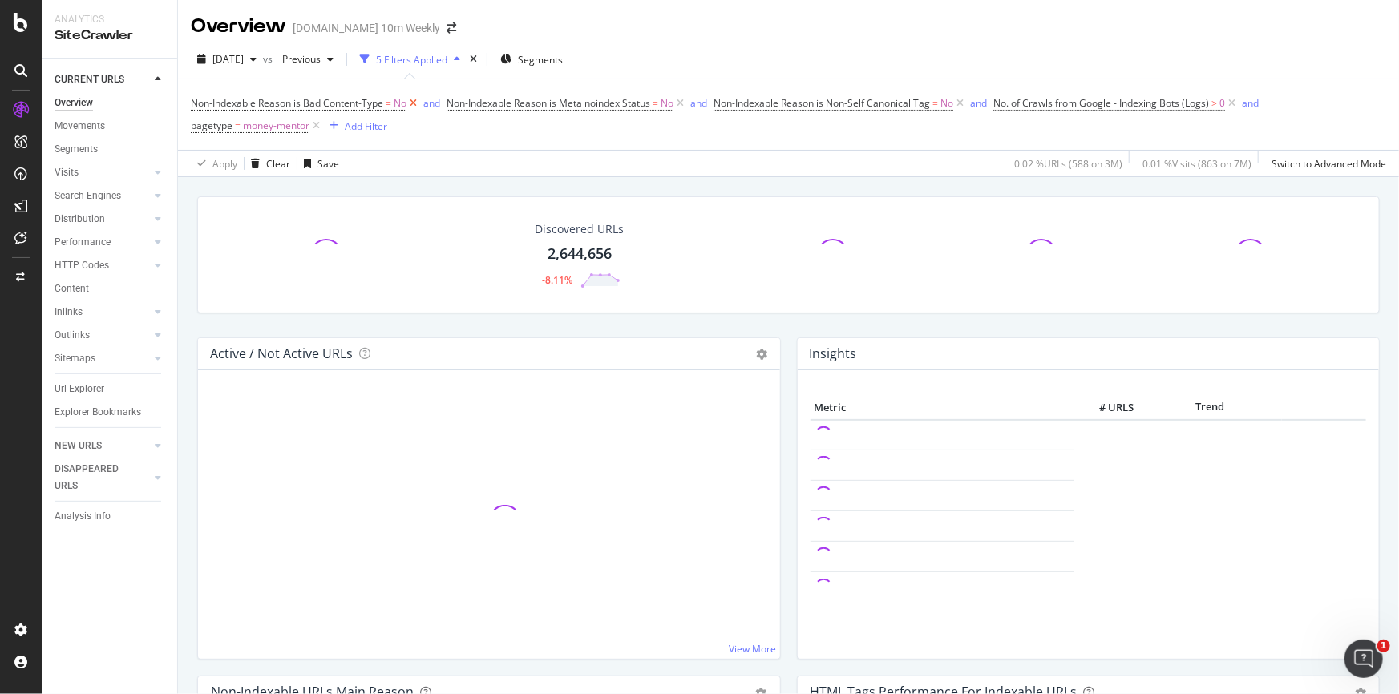
click at [413, 98] on icon at bounding box center [413, 103] width 14 height 16
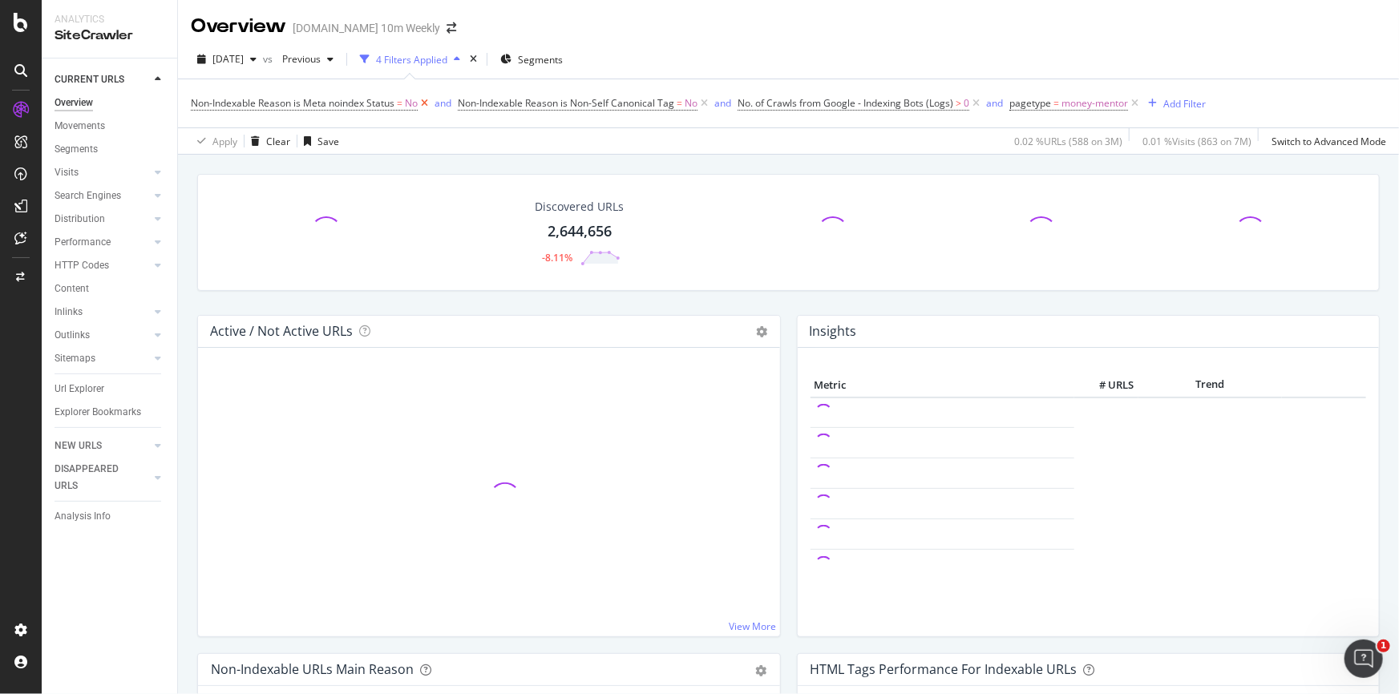
click at [425, 98] on icon at bounding box center [425, 103] width 14 height 16
click at [437, 103] on icon at bounding box center [437, 103] width 14 height 16
click at [430, 99] on icon at bounding box center [429, 103] width 14 height 16
click at [321, 102] on icon at bounding box center [316, 103] width 14 height 16
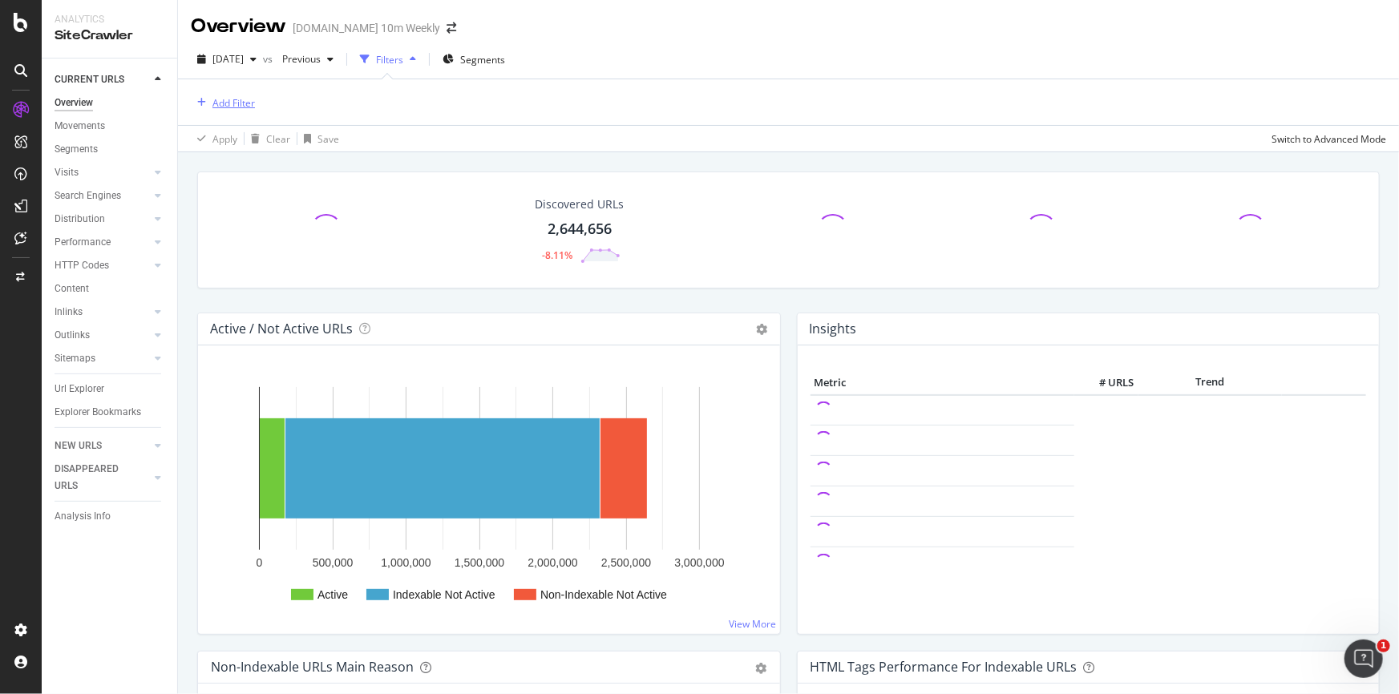
click at [241, 102] on div "Add Filter" at bounding box center [233, 103] width 42 height 14
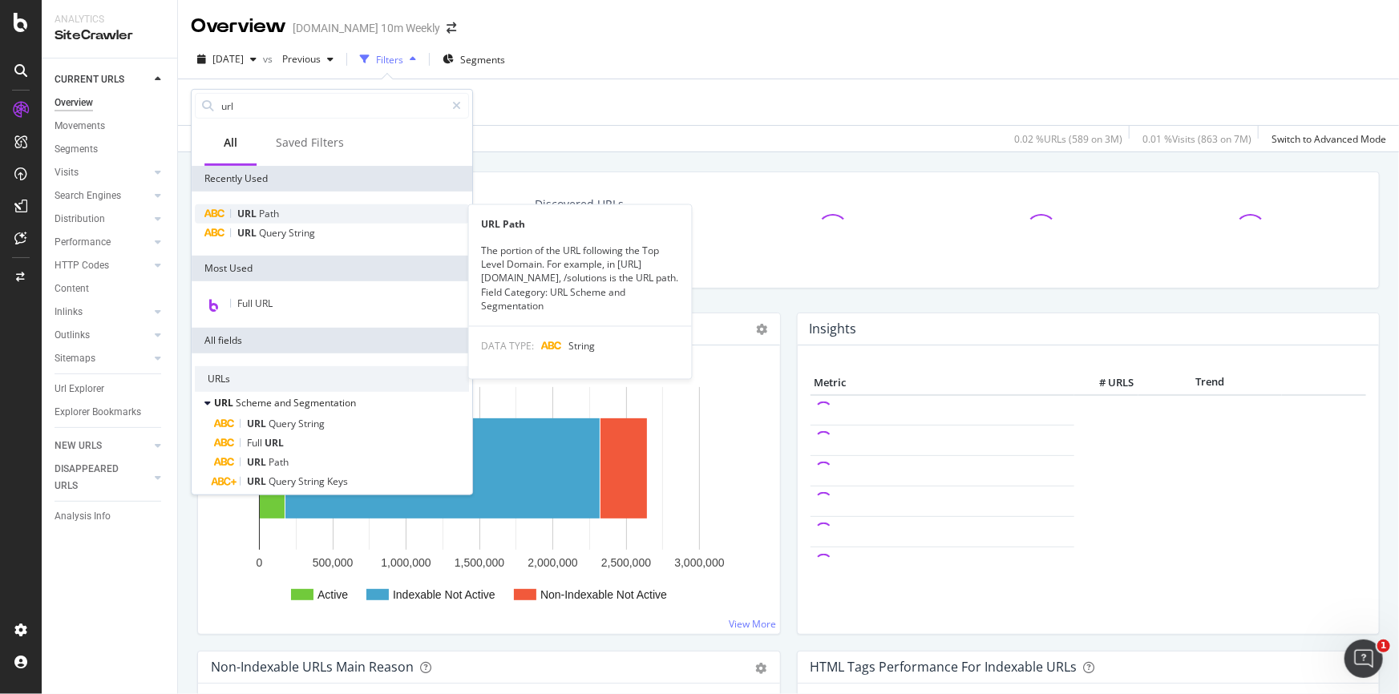
click at [280, 208] on div "URL Path" at bounding box center [332, 213] width 274 height 19
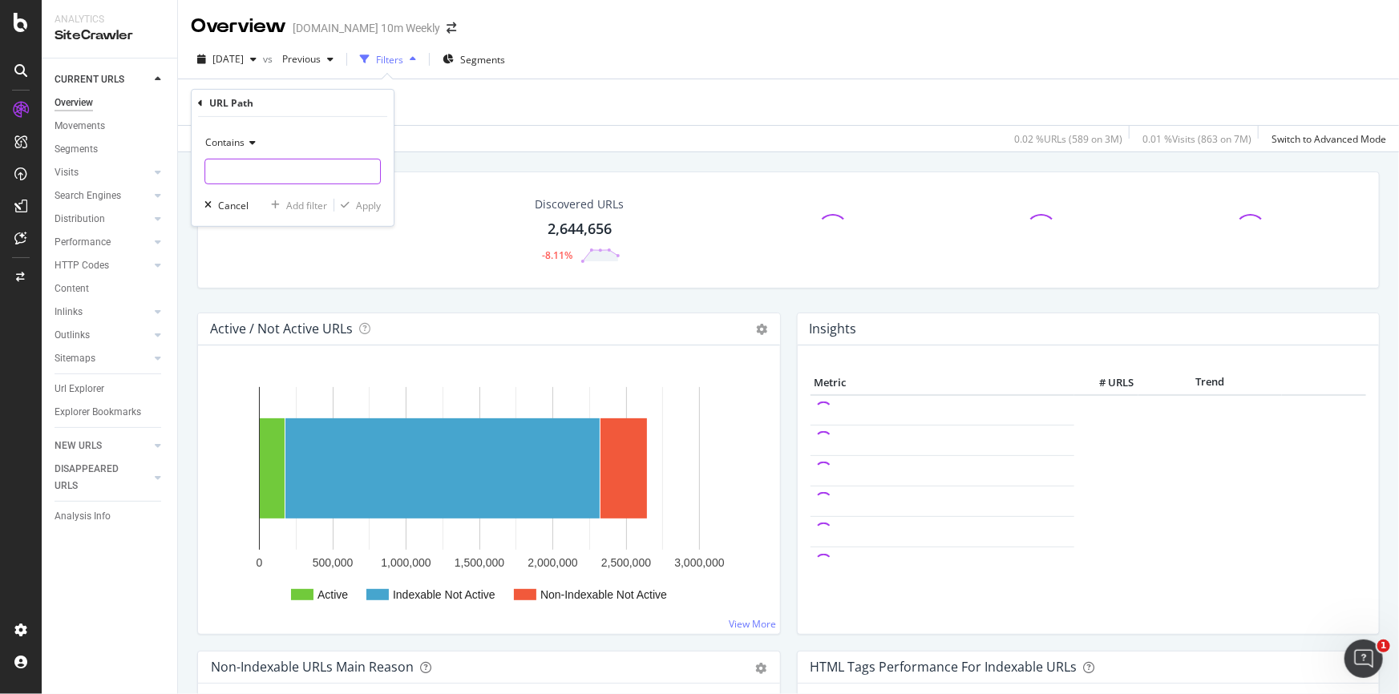
click at [252, 168] on input "text" at bounding box center [292, 172] width 175 height 26
paste input "[URL][DOMAIN_NAME]"
type input "[URL][DOMAIN_NAME]"
click at [369, 204] on div "Apply" at bounding box center [368, 205] width 25 height 14
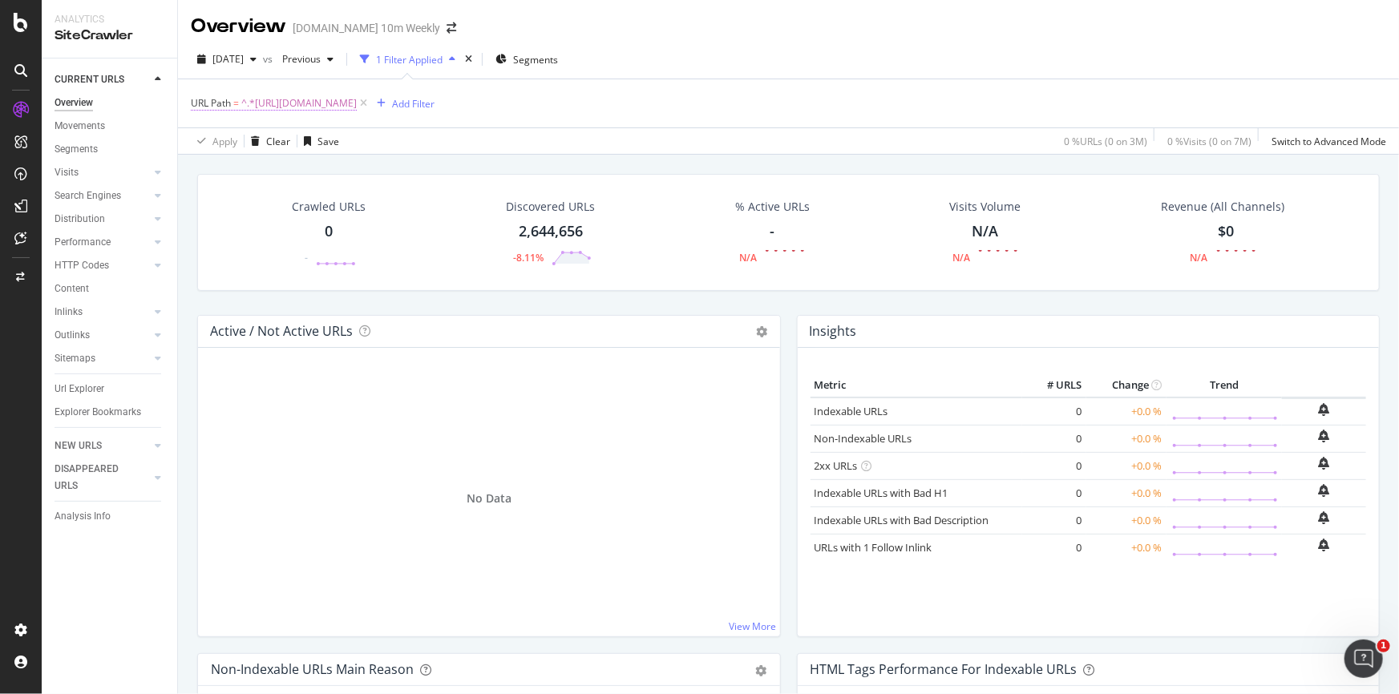
click at [357, 107] on span "^.*[URL][DOMAIN_NAME]" at bounding box center [298, 103] width 115 height 22
click at [321, 185] on div "Contains [URL][DOMAIN_NAME] Cancel Add filter Apply" at bounding box center [293, 169] width 202 height 109
click at [311, 168] on input "[URL][DOMAIN_NAME]" at bounding box center [280, 170] width 151 height 26
type input "[DOMAIN_NAME][URL]"
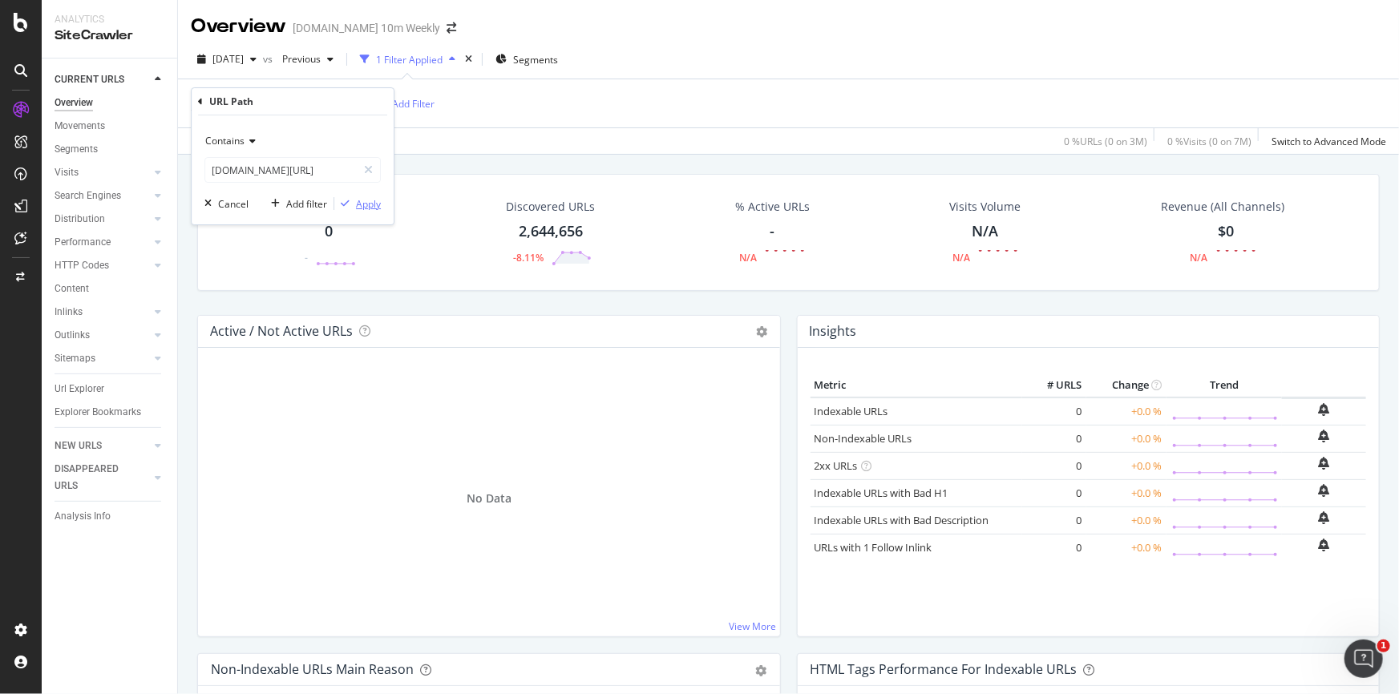
click at [365, 206] on div "Apply" at bounding box center [368, 204] width 25 height 14
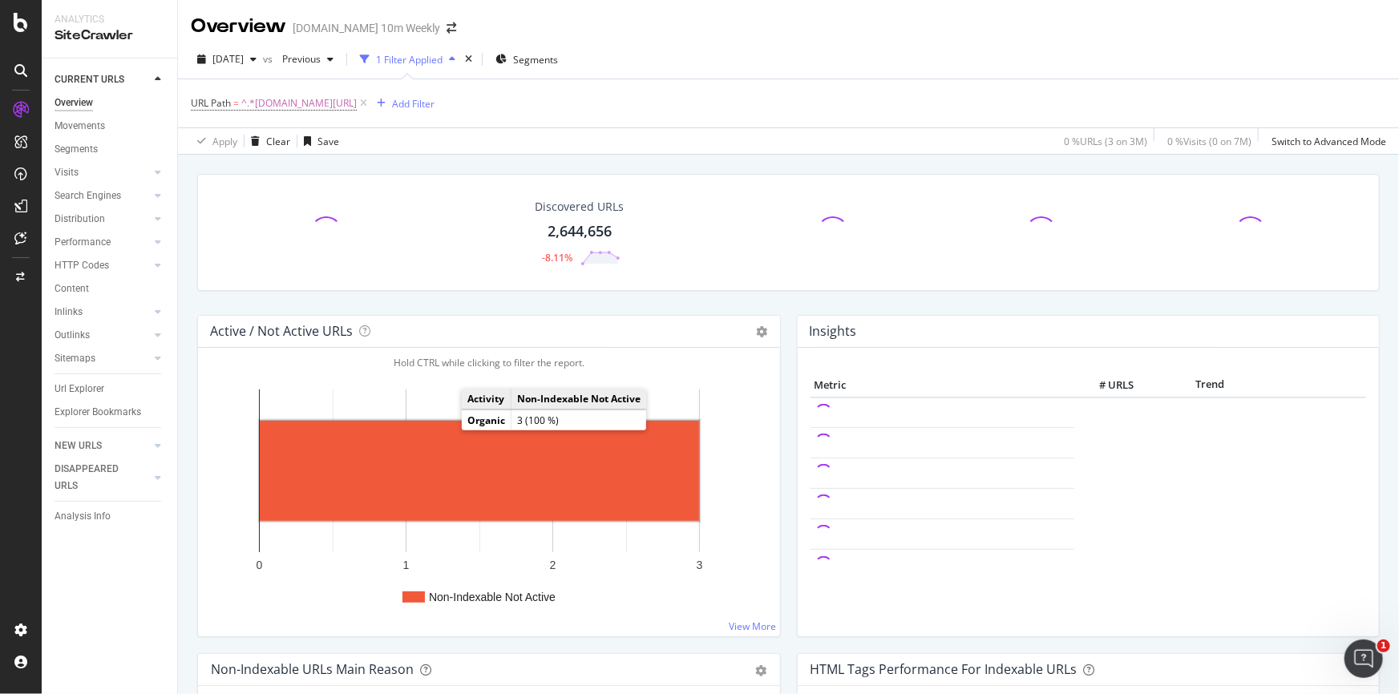
click at [443, 473] on rect "A chart." at bounding box center [479, 471] width 439 height 100
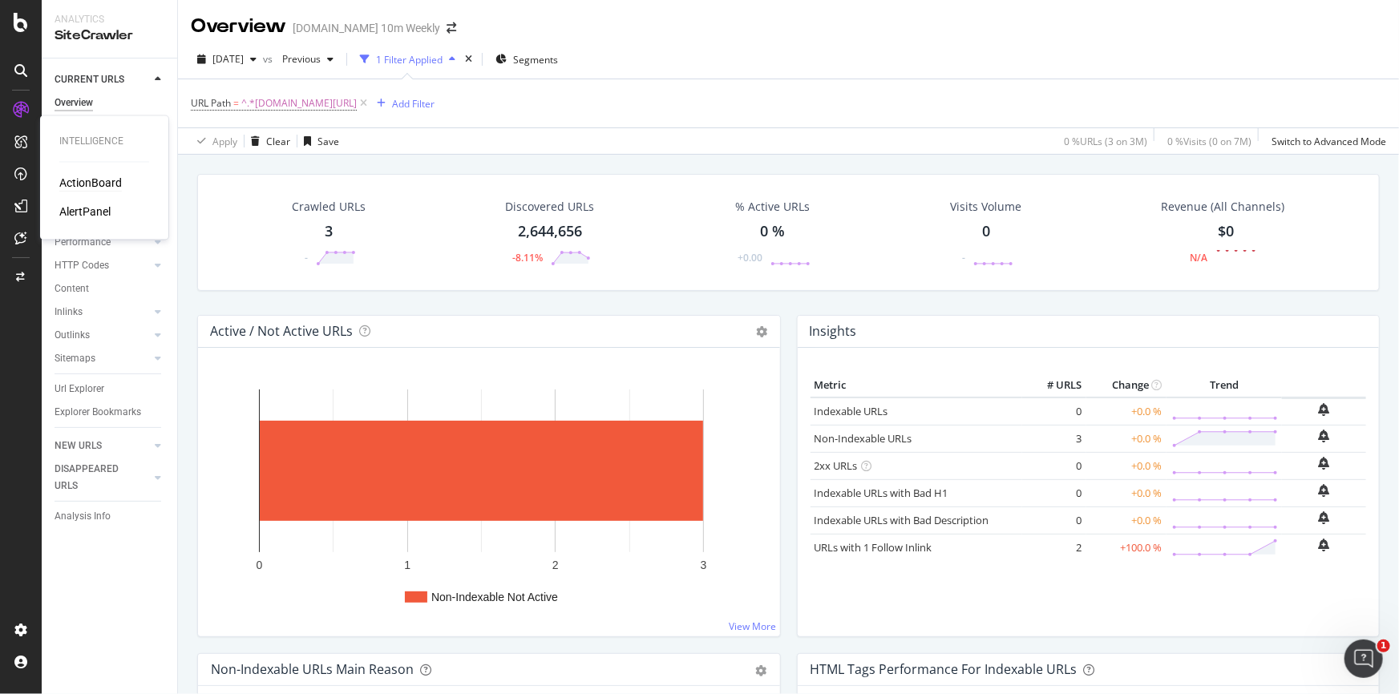
click at [80, 185] on div "ActionBoard" at bounding box center [90, 184] width 63 height 16
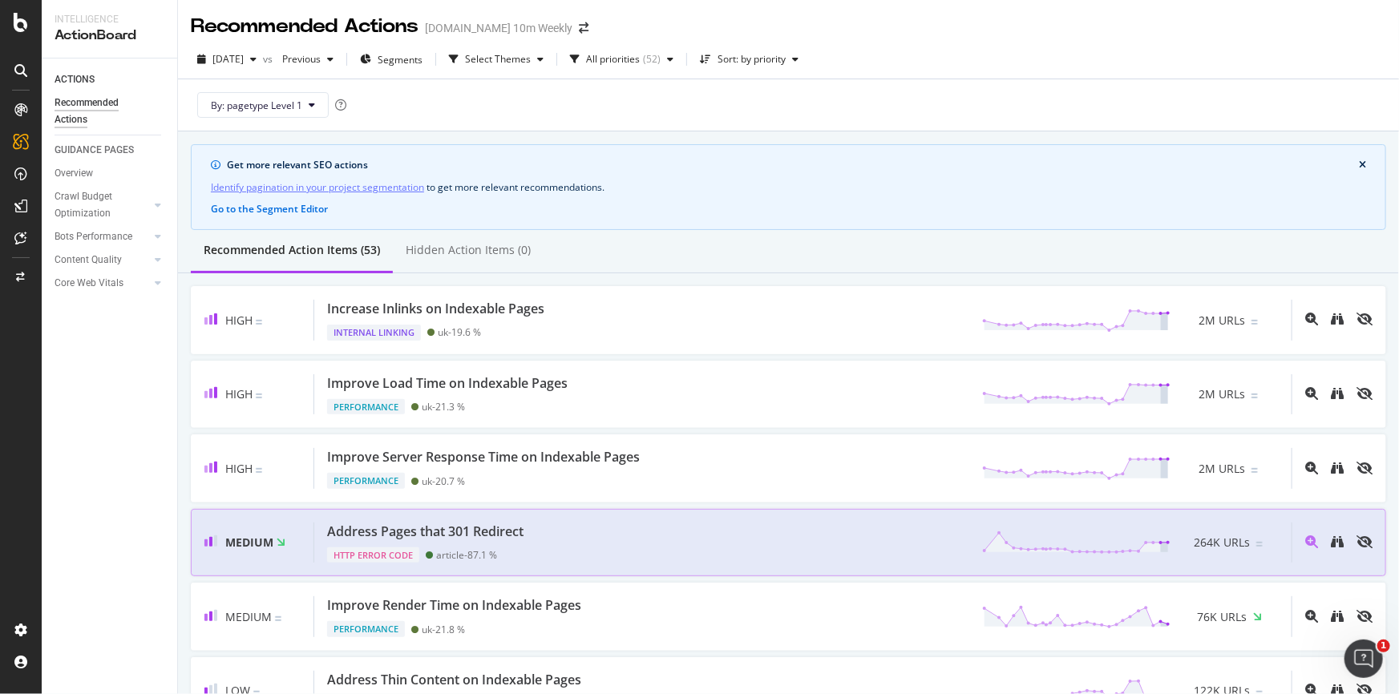
click at [620, 534] on div "Address Pages that 301 Redirect HTTP Error Code article - 87.1 % 264K URLs" at bounding box center [802, 543] width 977 height 41
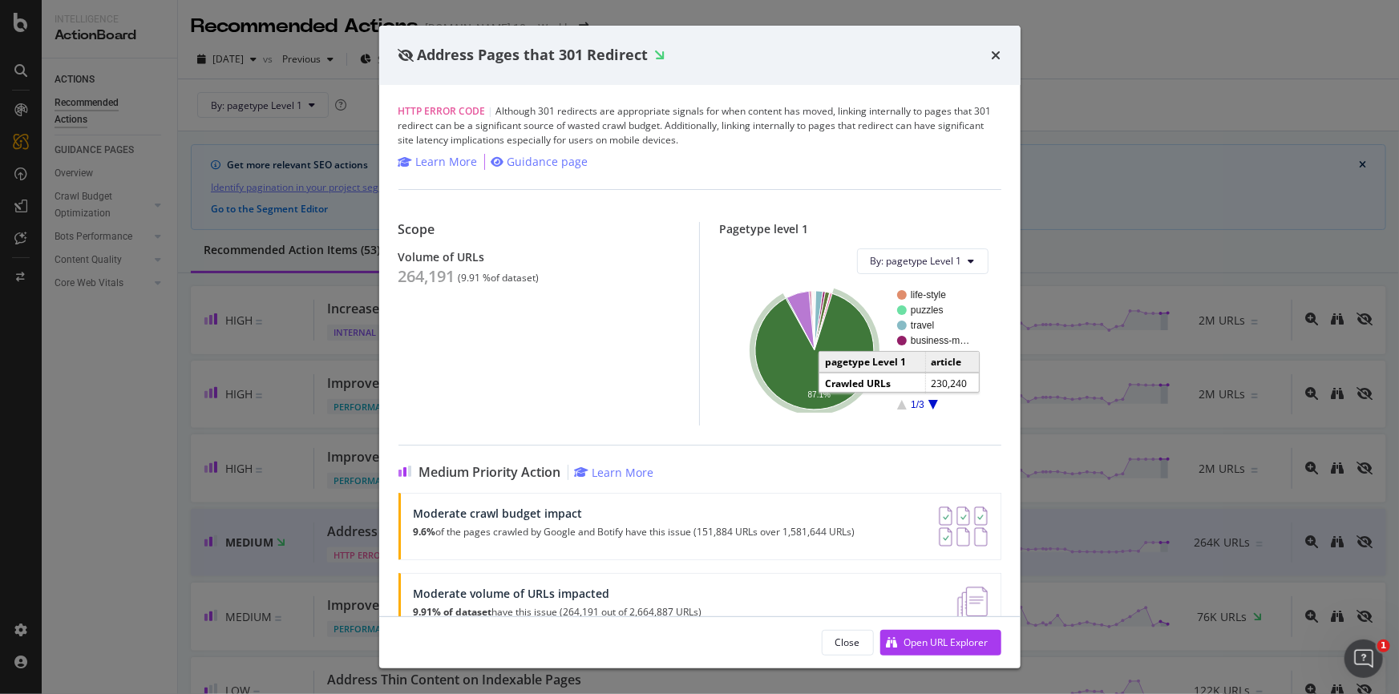
click at [794, 368] on icon "A chart." at bounding box center [814, 351] width 119 height 116
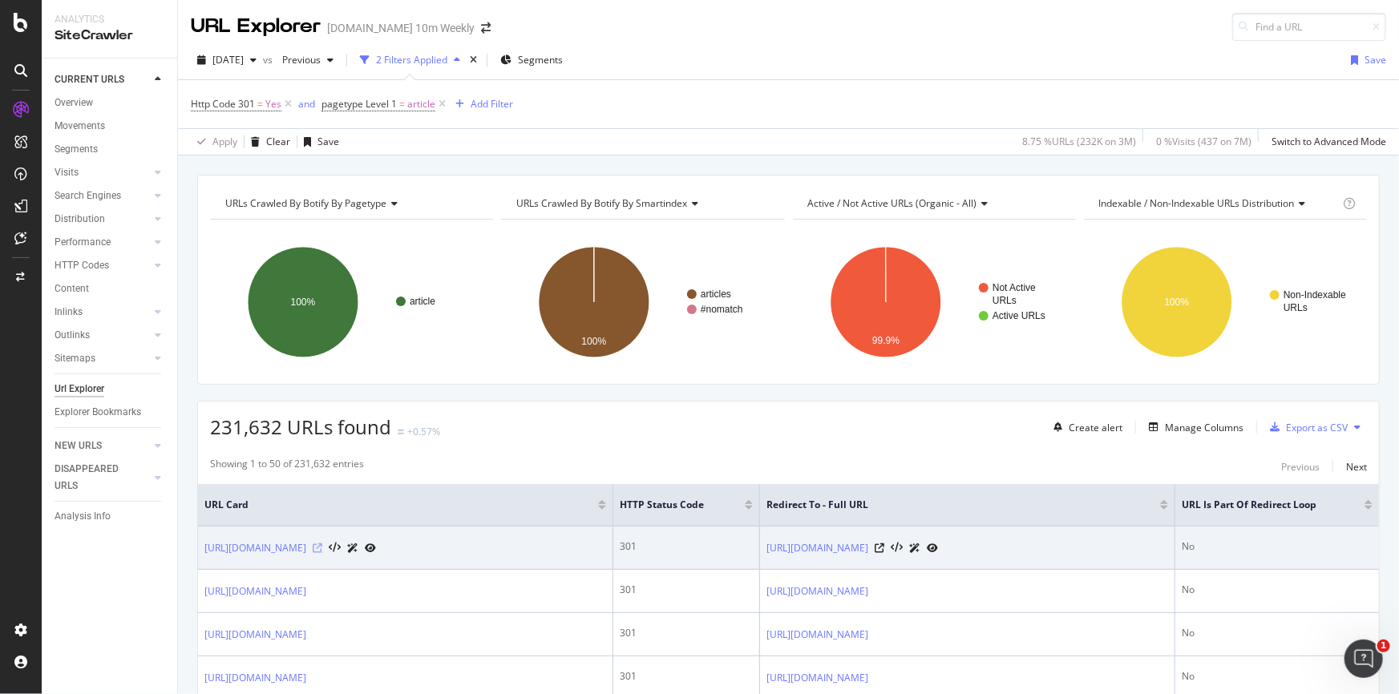
click at [322, 545] on icon at bounding box center [318, 548] width 10 height 10
